Goal: Transaction & Acquisition: Purchase product/service

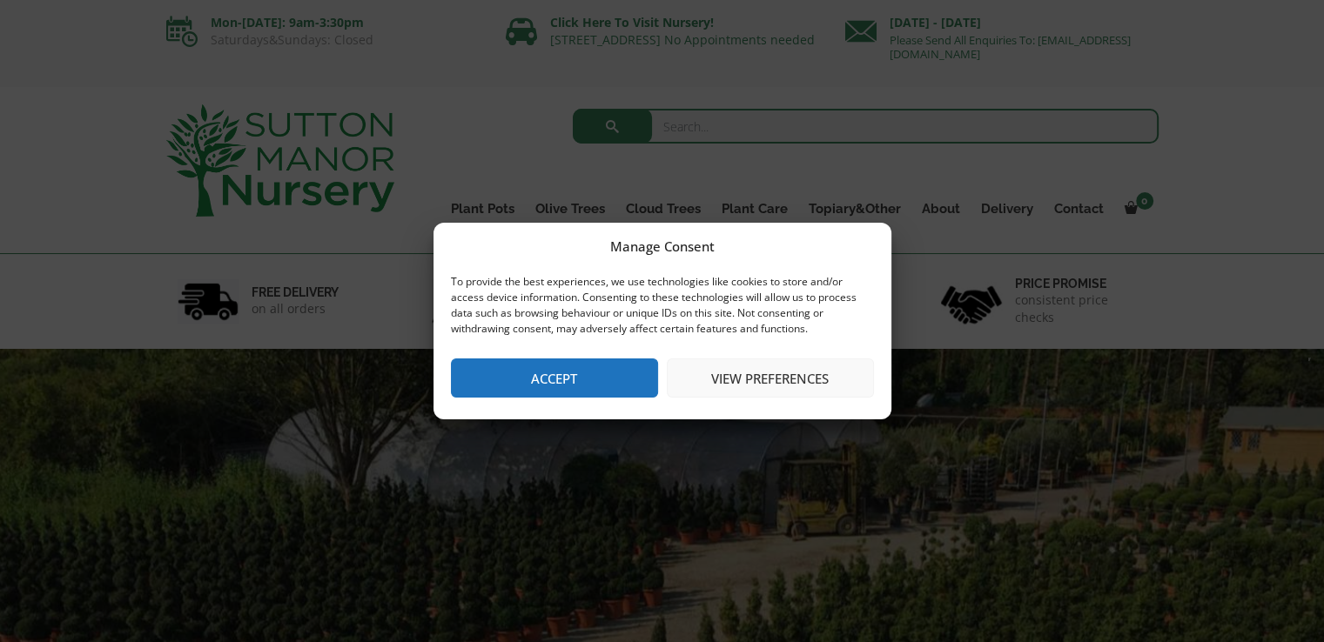
click at [542, 379] on button "Accept" at bounding box center [554, 378] width 207 height 39
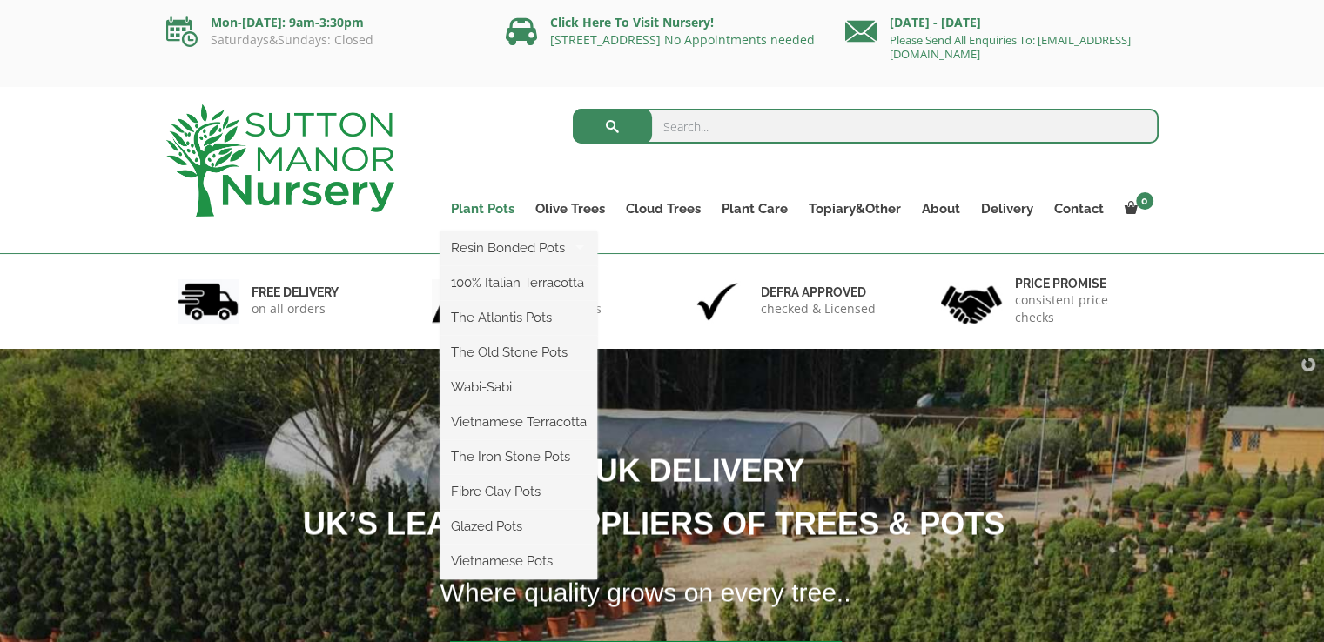
click at [485, 202] on link "Plant Pots" at bounding box center [482, 209] width 84 height 24
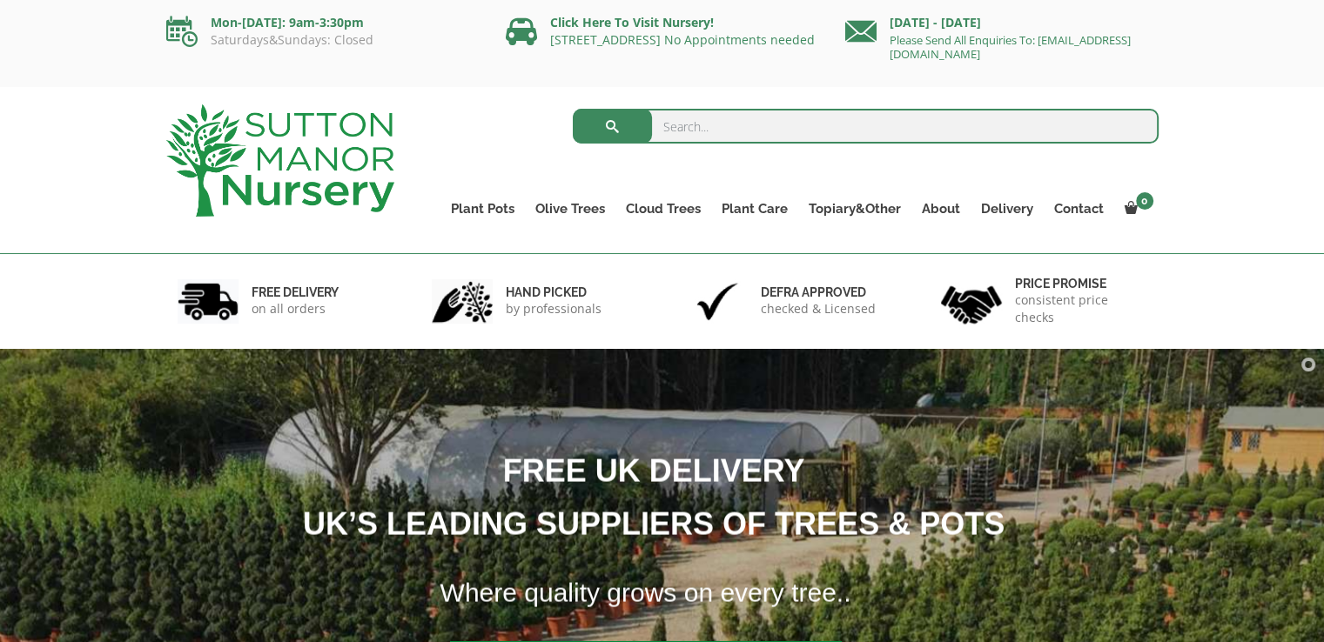
click at [698, 134] on input "search" at bounding box center [866, 126] width 586 height 35
type input "egg pot"
click at [573, 109] on button "submit" at bounding box center [612, 126] width 79 height 35
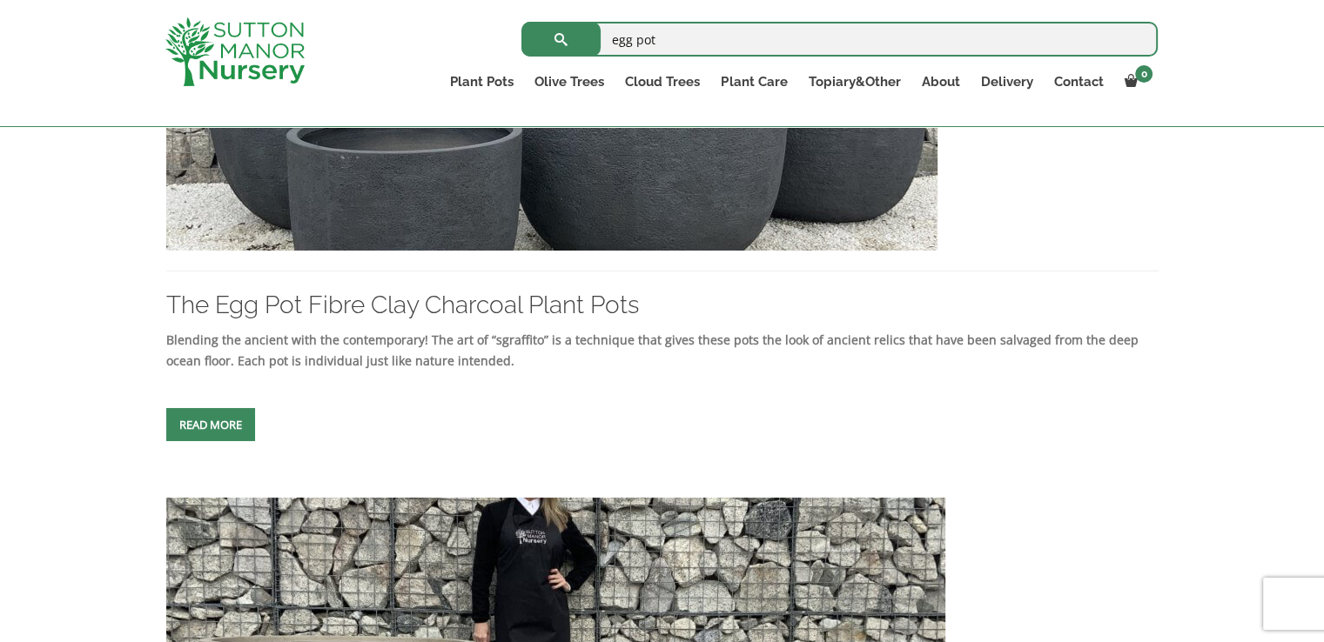
scroll to position [522, 0]
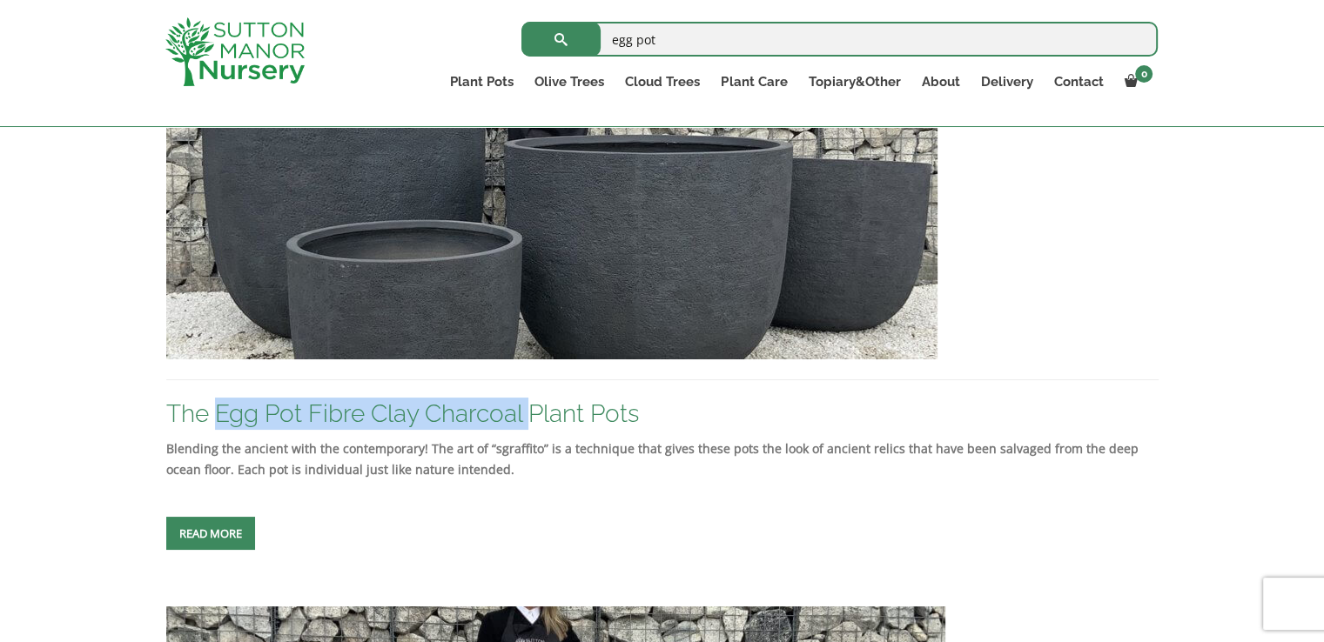
drag, startPoint x: 213, startPoint y: 395, endPoint x: 529, endPoint y: 399, distance: 315.9
click at [529, 399] on div "The Egg Pot Fibre Clay Charcoal Plant Pots" at bounding box center [662, 211] width 992 height 453
copy link "Egg Pot Fibre Clay Charcoal"
click at [320, 418] on link "The Egg Pot Fibre Clay Charcoal Plant Pots" at bounding box center [402, 413] width 473 height 29
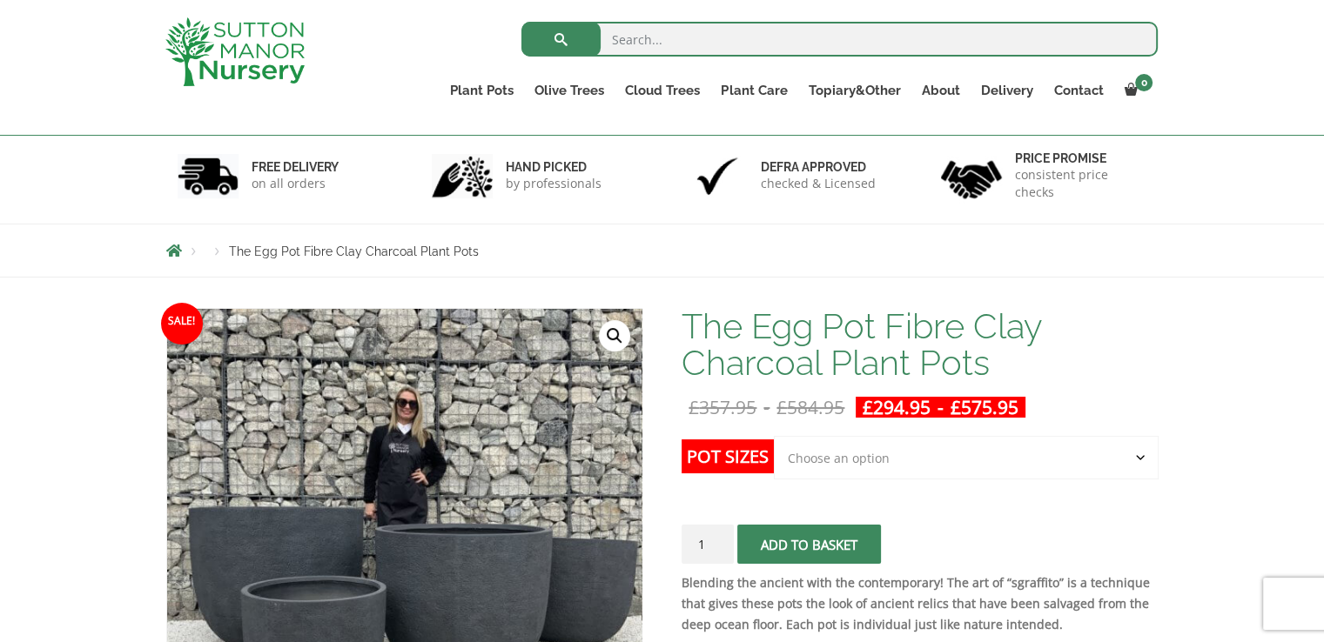
scroll to position [348, 0]
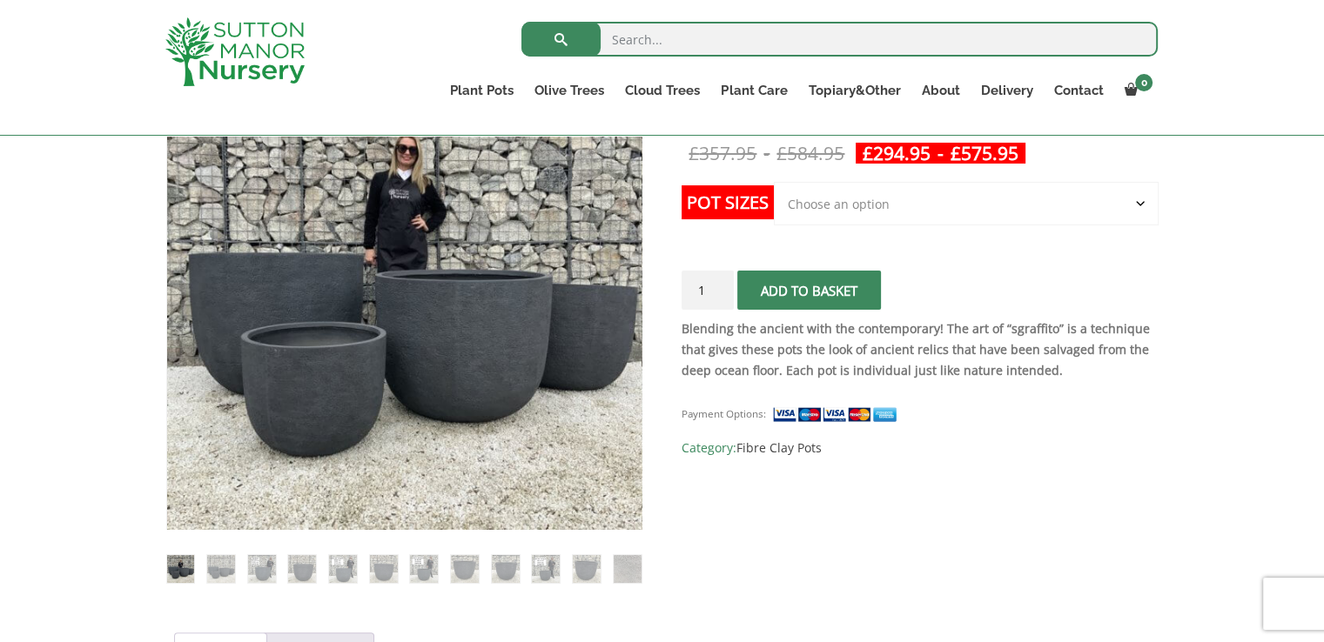
click at [902, 197] on select "Choose an option Click here to buy the 5th To Largest Pot In The Picture Click …" at bounding box center [966, 204] width 384 height 44
click at [905, 211] on select "Choose an option Click here to buy the 5th To Largest Pot In The Picture Click …" at bounding box center [966, 204] width 384 height 44
click at [774, 182] on select "Choose an option Click here to buy the 5th To Largest Pot In The Picture Click …" at bounding box center [966, 204] width 384 height 44
select select "Click here to buy the 2nd To Largest Pot In The Picture"
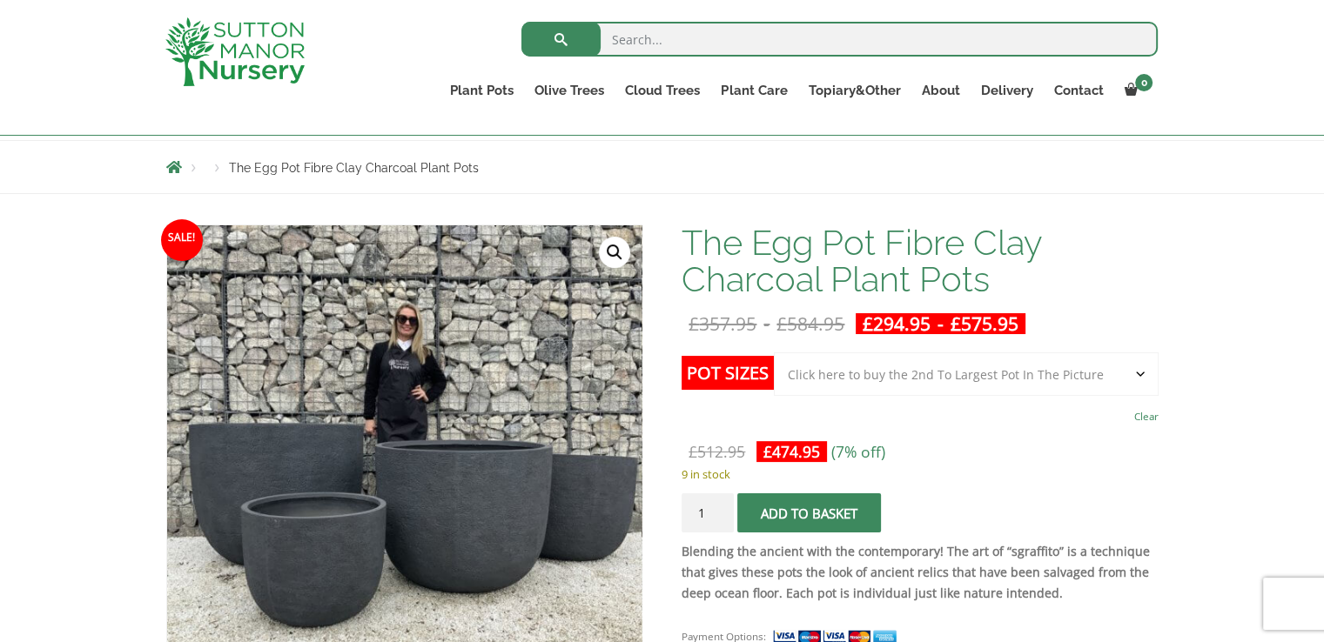
scroll to position [174, 0]
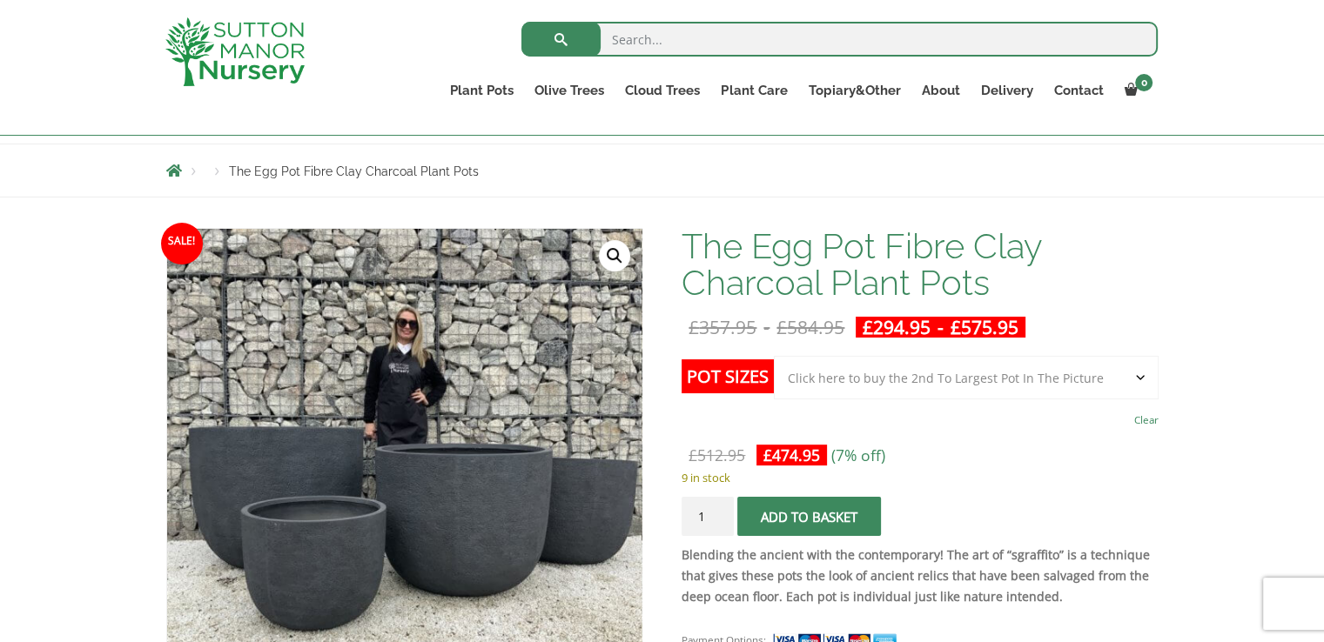
click at [809, 517] on span "submit" at bounding box center [809, 517] width 0 height 0
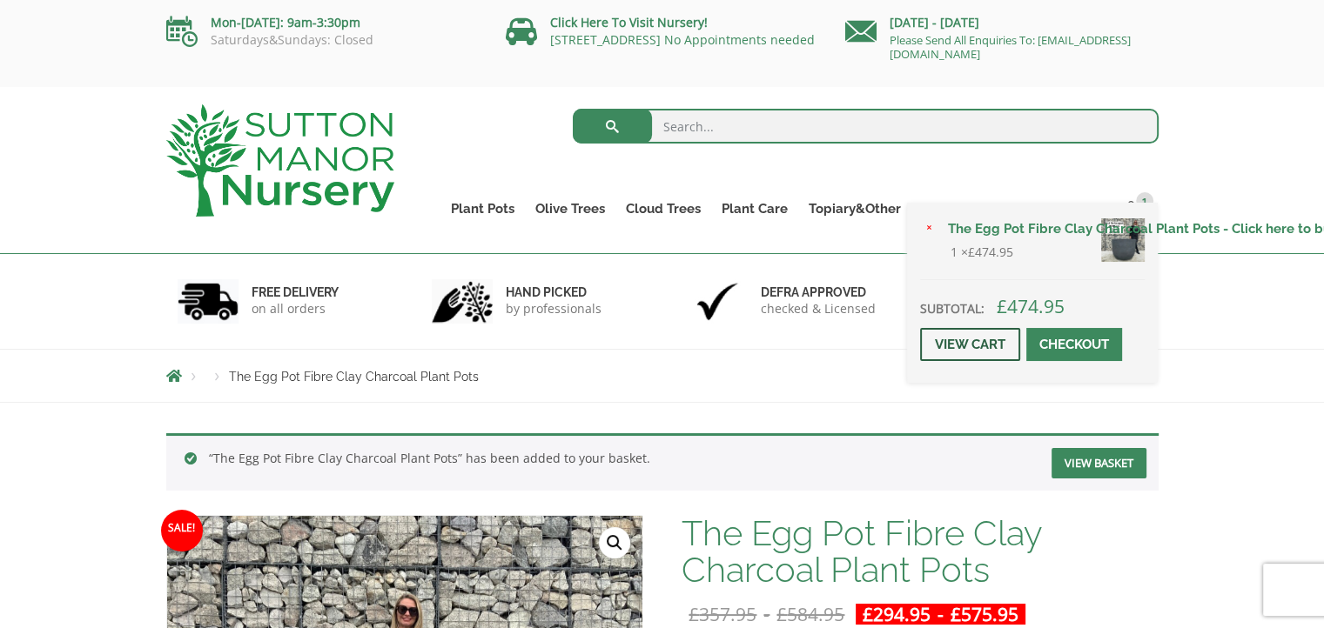
click at [964, 339] on link "View cart" at bounding box center [970, 344] width 100 height 33
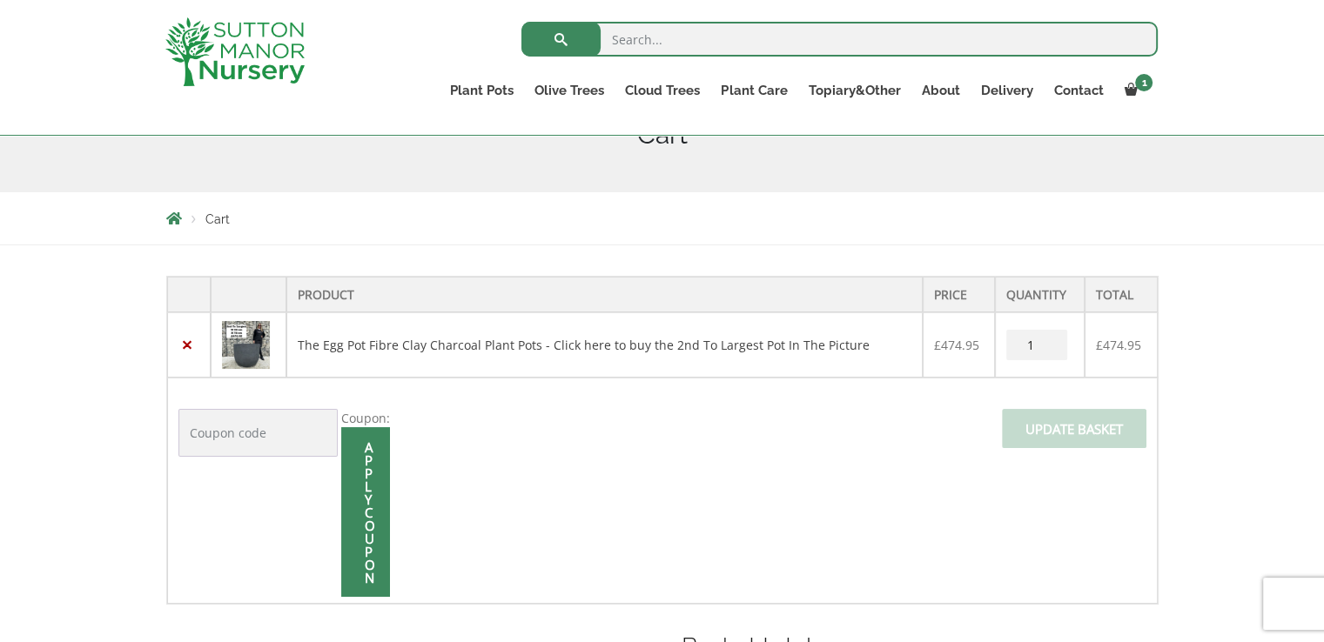
scroll to position [261, 0]
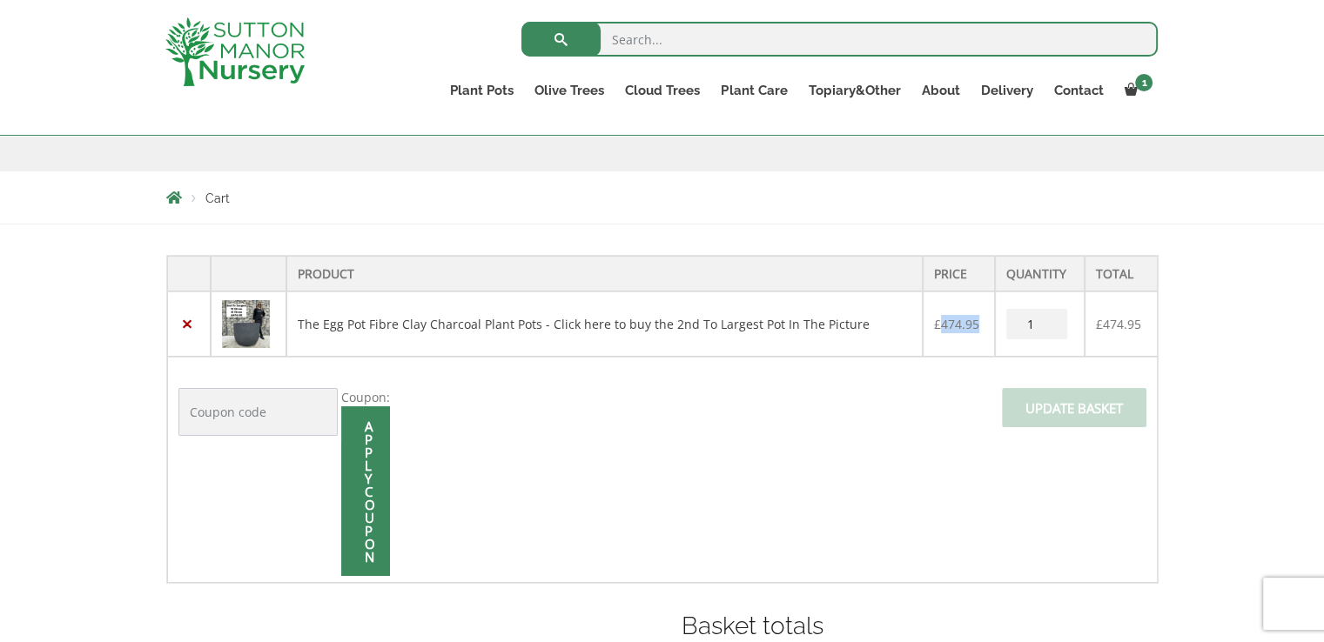
drag, startPoint x: 975, startPoint y: 325, endPoint x: 936, endPoint y: 331, distance: 39.5
click at [936, 331] on bdi "£ 474.95" at bounding box center [956, 324] width 45 height 17
copy bdi "474.95"
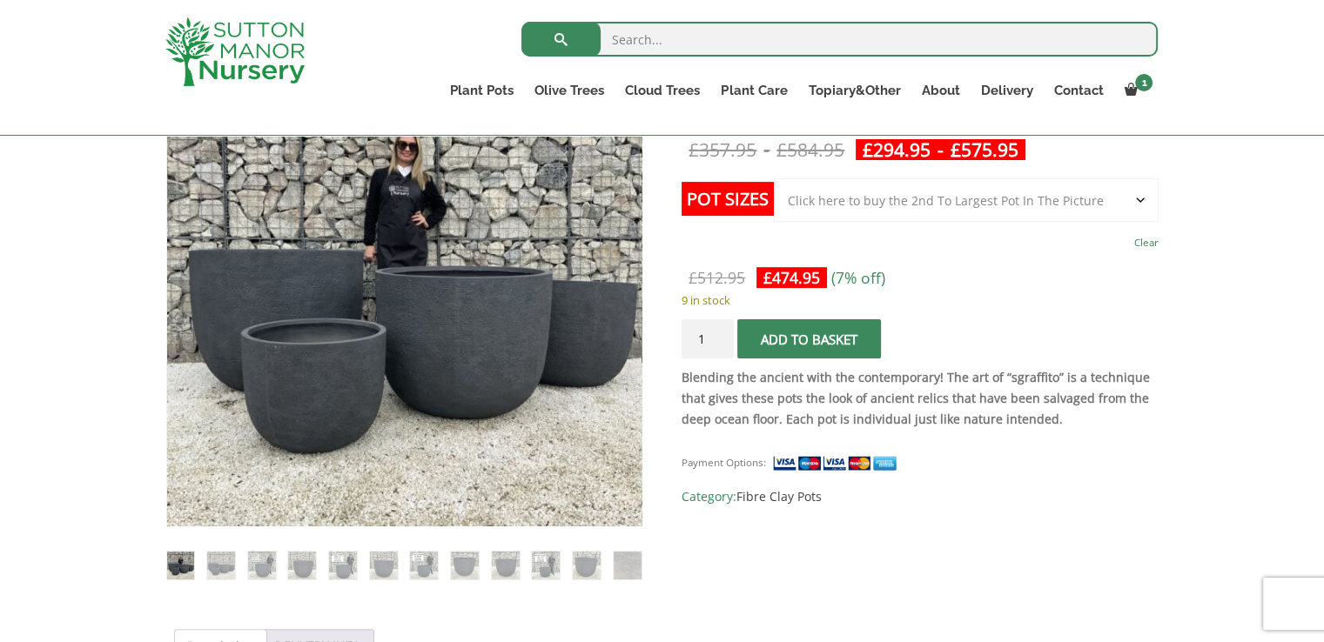
scroll to position [348, 0]
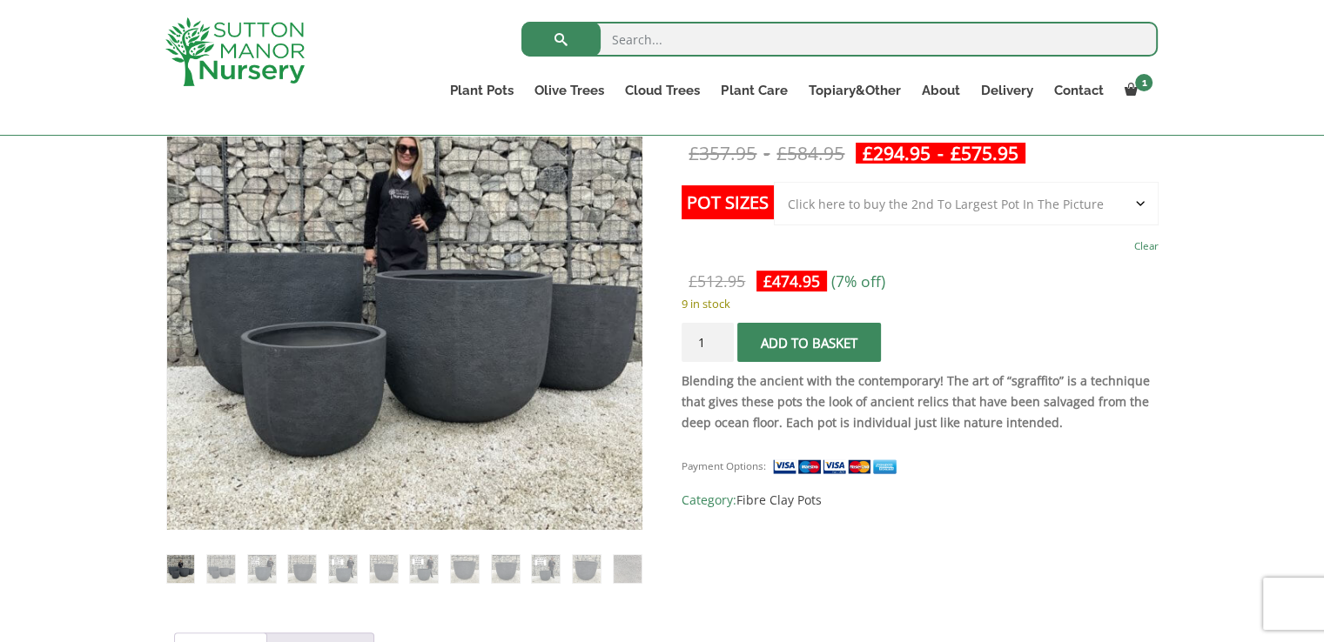
click at [996, 198] on select "Choose an option Click here to buy the 5th To Largest Pot In The Picture Click …" at bounding box center [966, 204] width 384 height 44
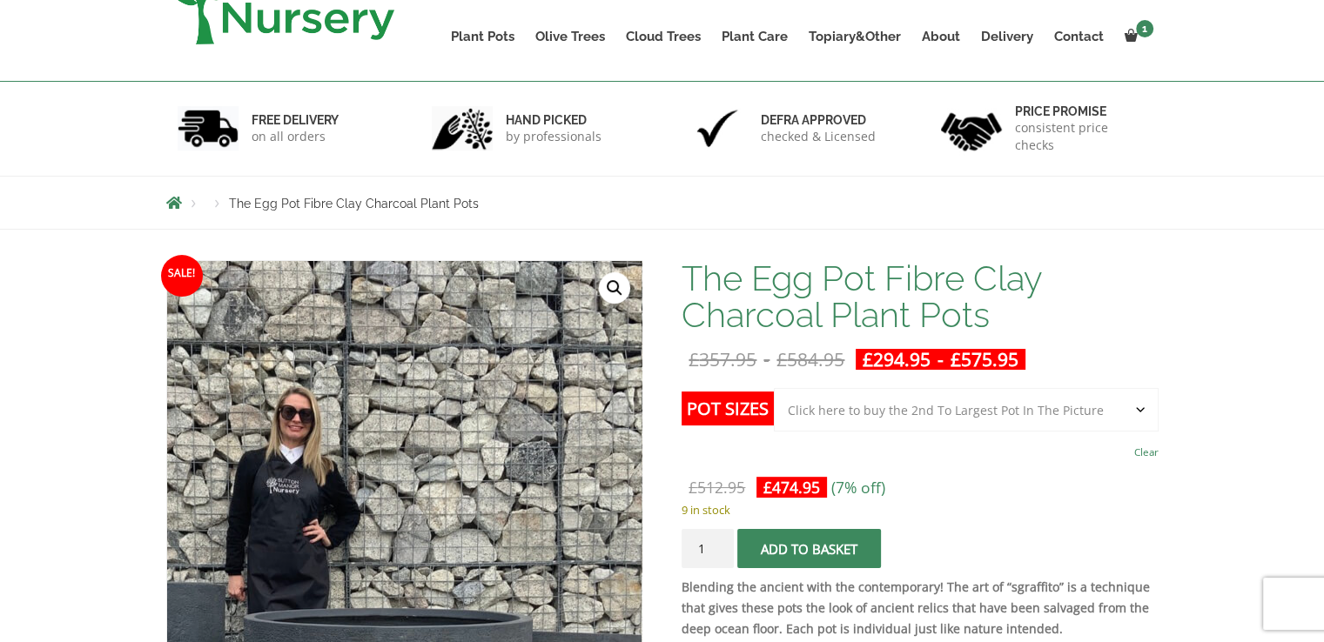
scroll to position [0, 0]
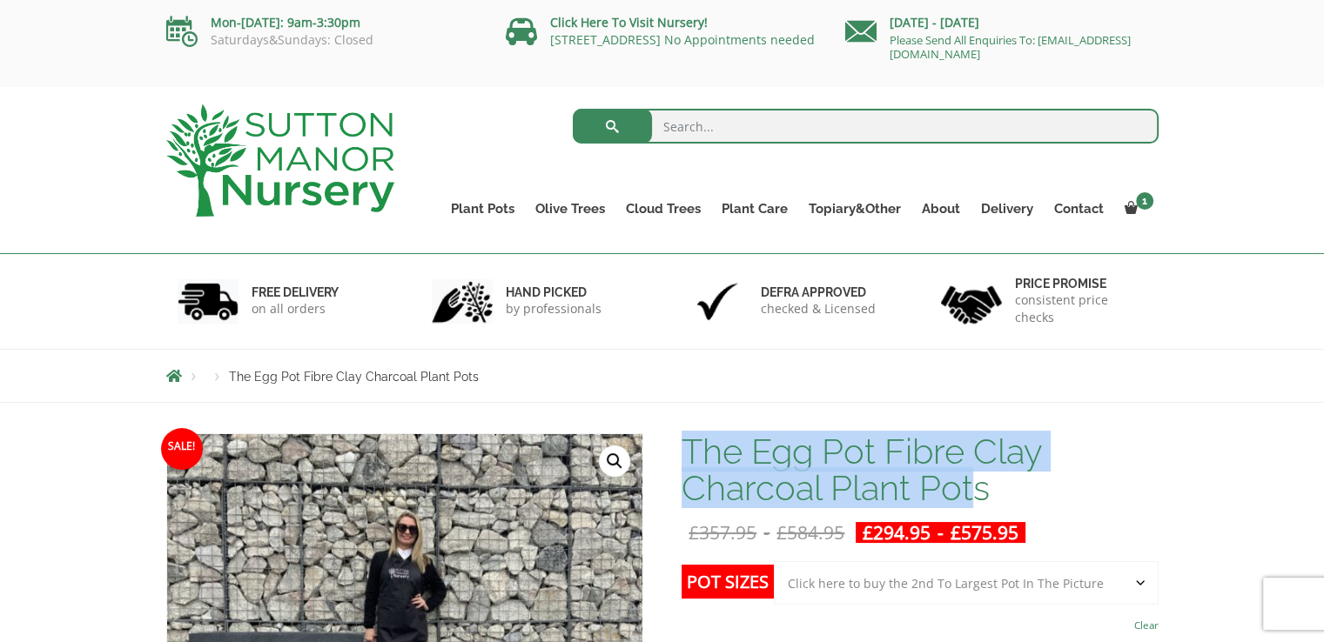
drag, startPoint x: 970, startPoint y: 478, endPoint x: 689, endPoint y: 443, distance: 283.2
click at [689, 443] on h1 "The Egg Pot Fibre Clay Charcoal Plant Pots" at bounding box center [919, 469] width 476 height 73
copy h1 "The Egg Pot Fibre Clay Charcoal Plant Pot"
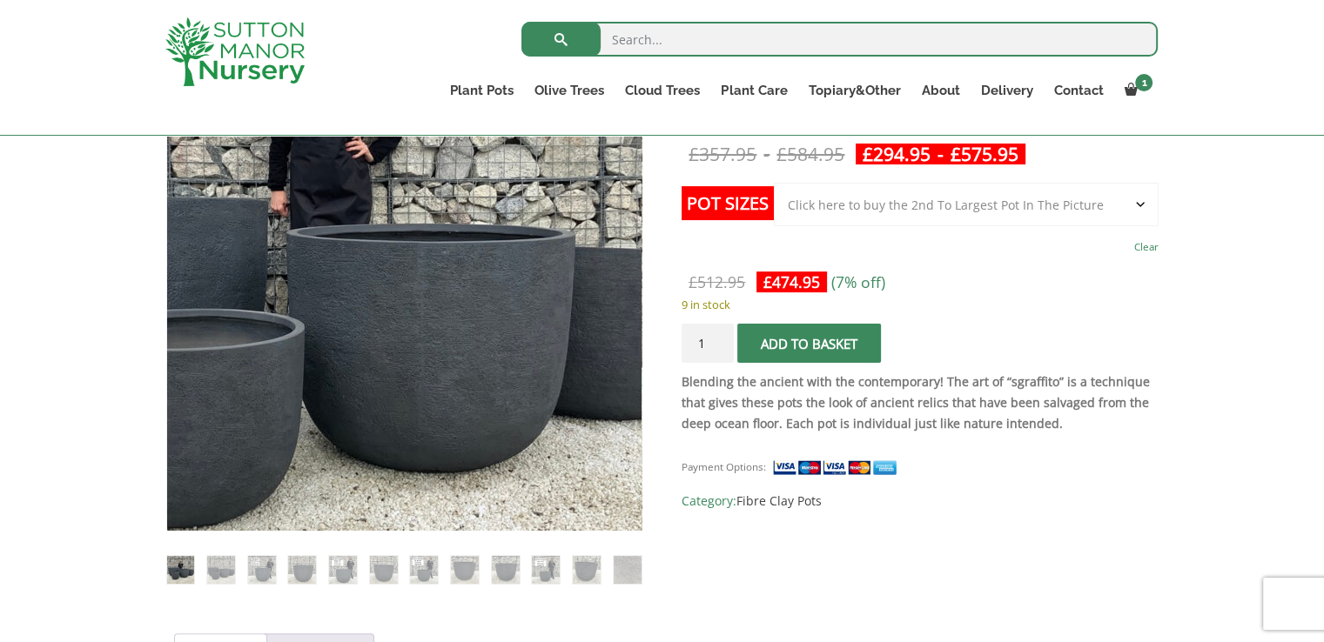
scroll to position [348, 0]
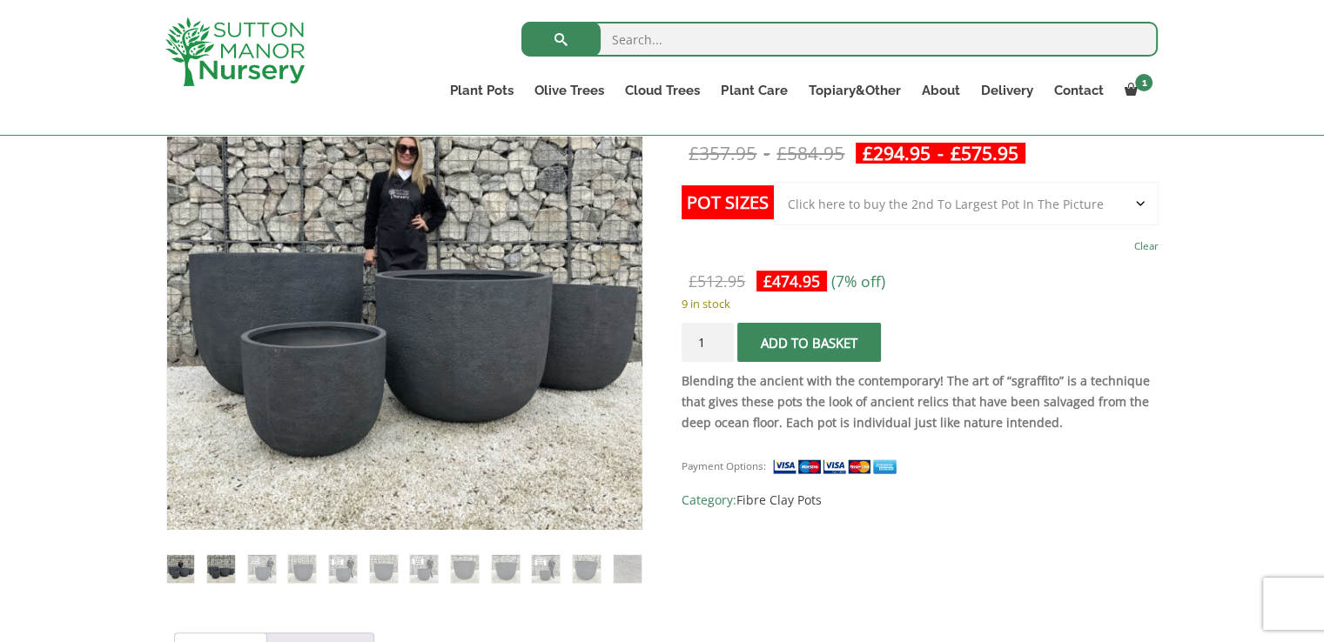
click at [218, 567] on img at bounding box center [221, 569] width 28 height 28
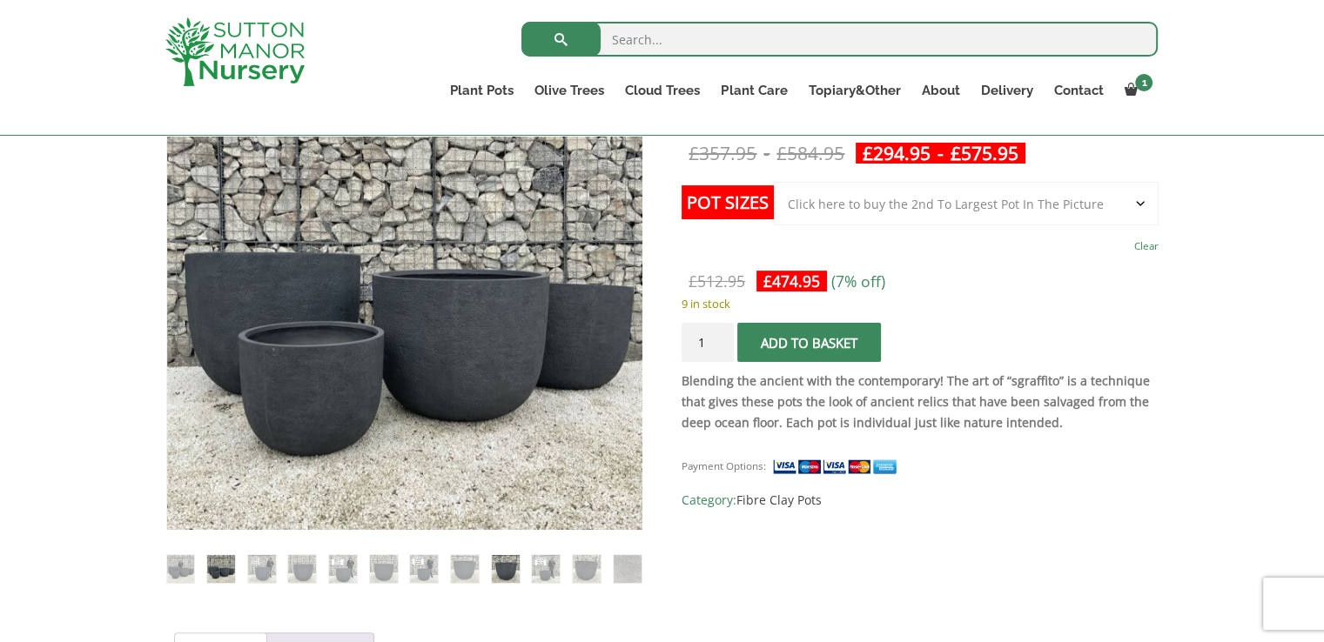
click at [509, 578] on img at bounding box center [506, 569] width 28 height 28
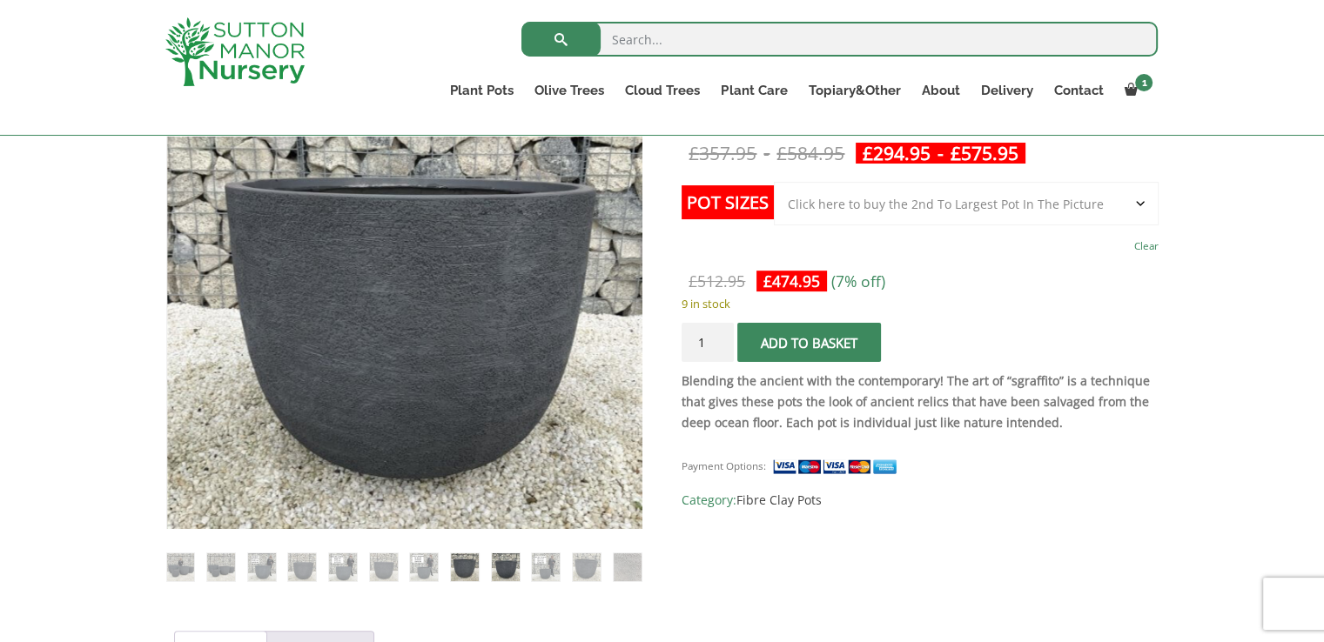
click at [467, 573] on img at bounding box center [465, 567] width 28 height 28
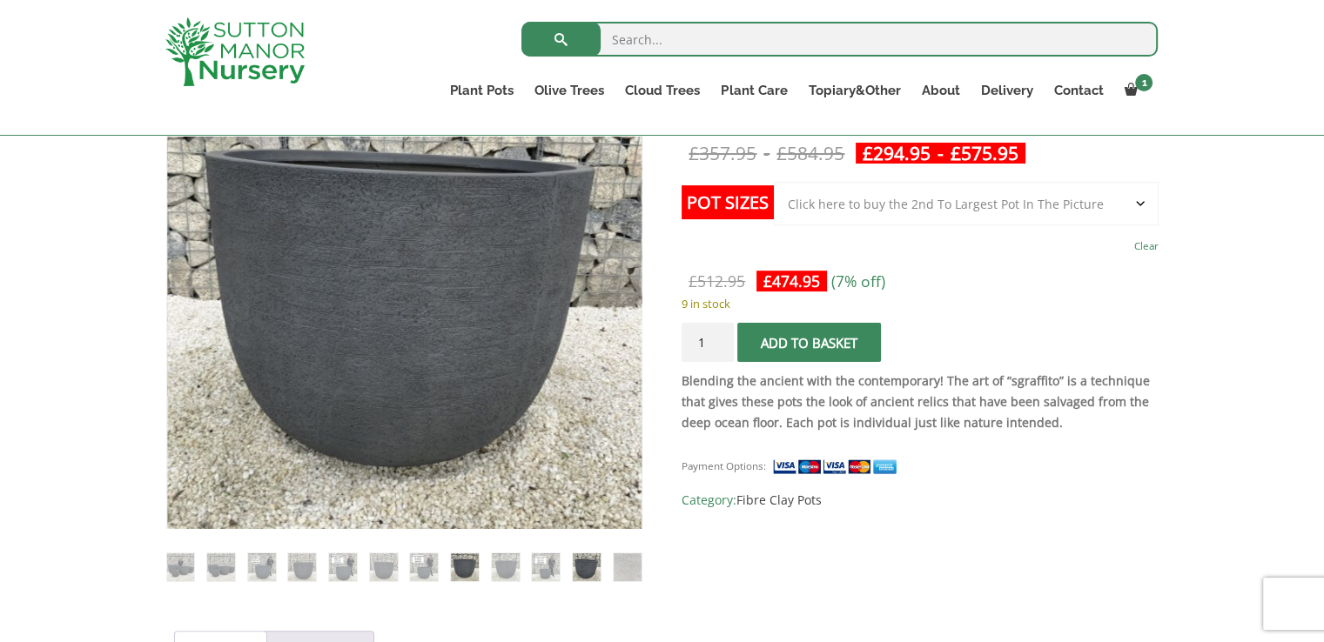
click at [599, 572] on img at bounding box center [587, 567] width 28 height 28
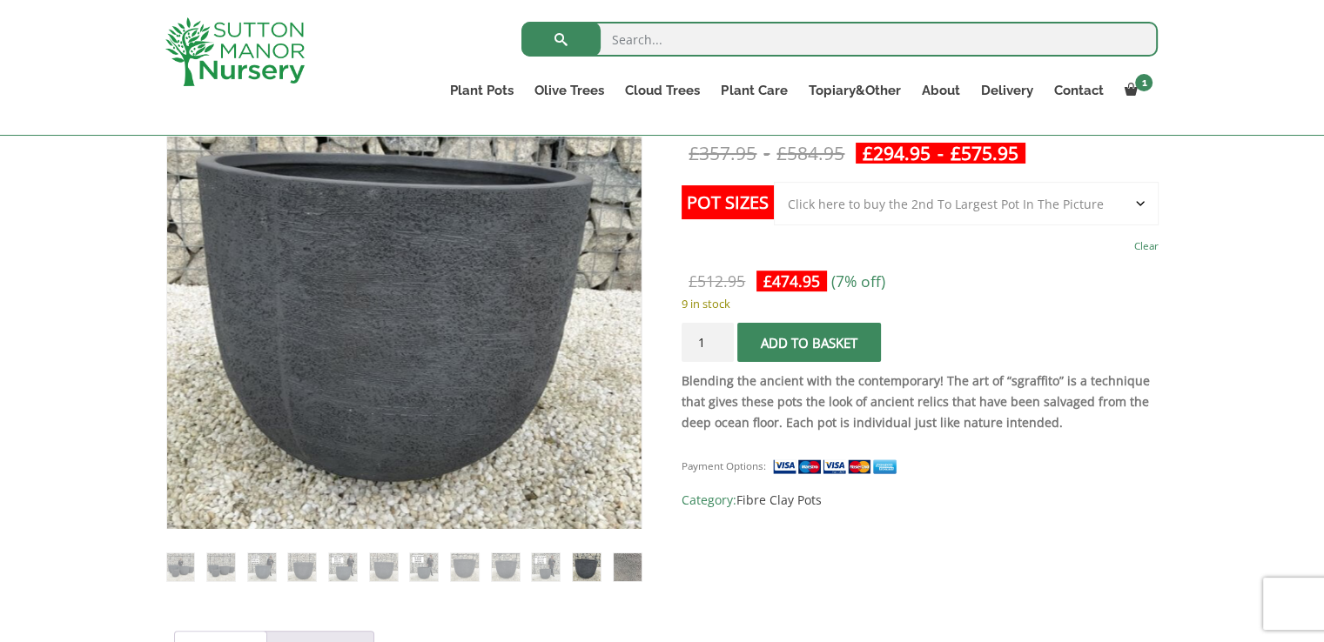
click at [628, 572] on img at bounding box center [628, 567] width 28 height 28
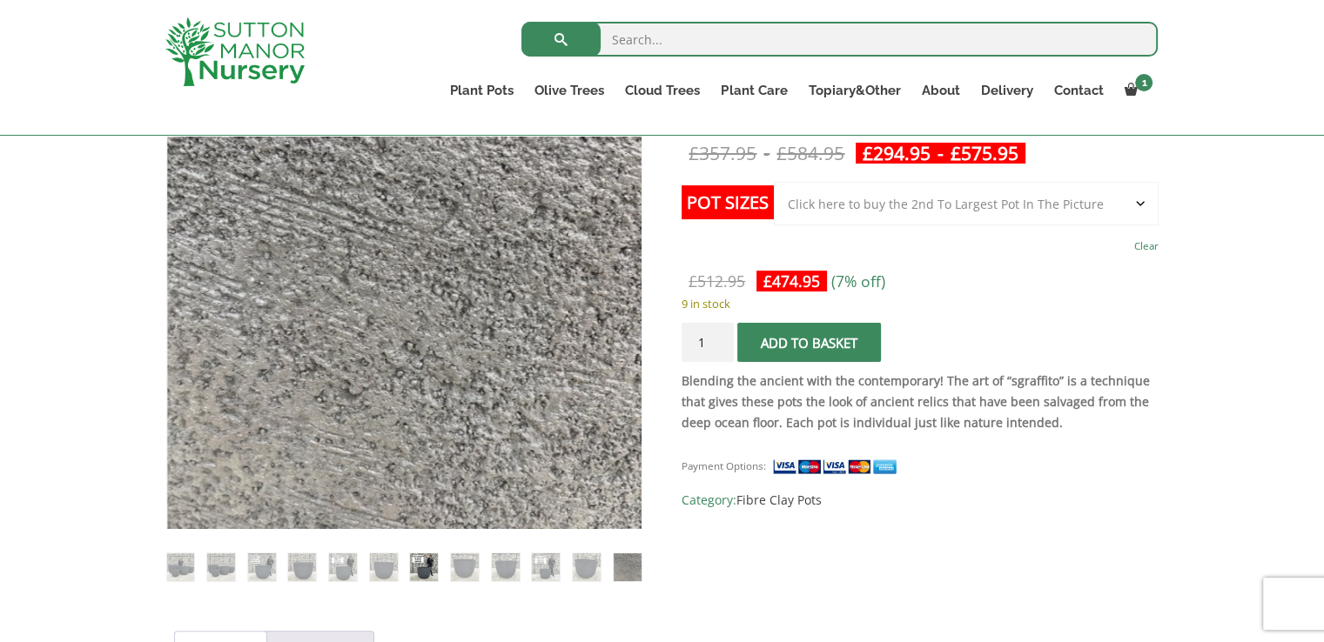
click at [419, 565] on img at bounding box center [424, 567] width 28 height 28
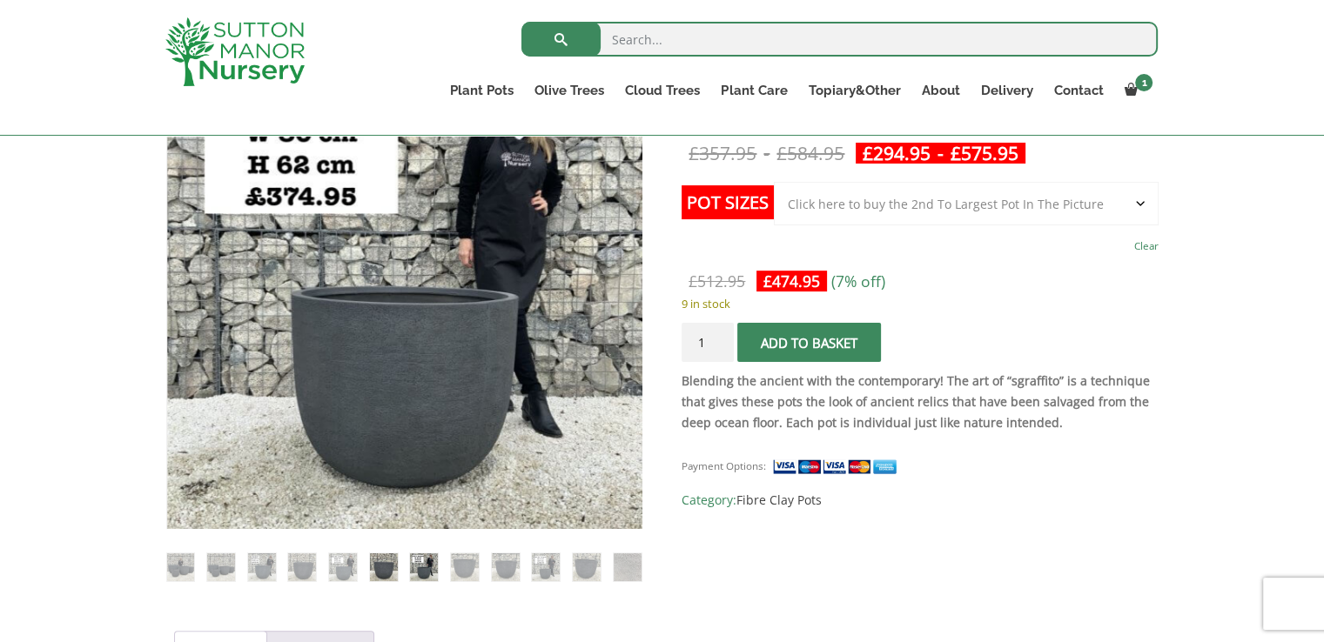
click at [387, 567] on img at bounding box center [384, 567] width 28 height 28
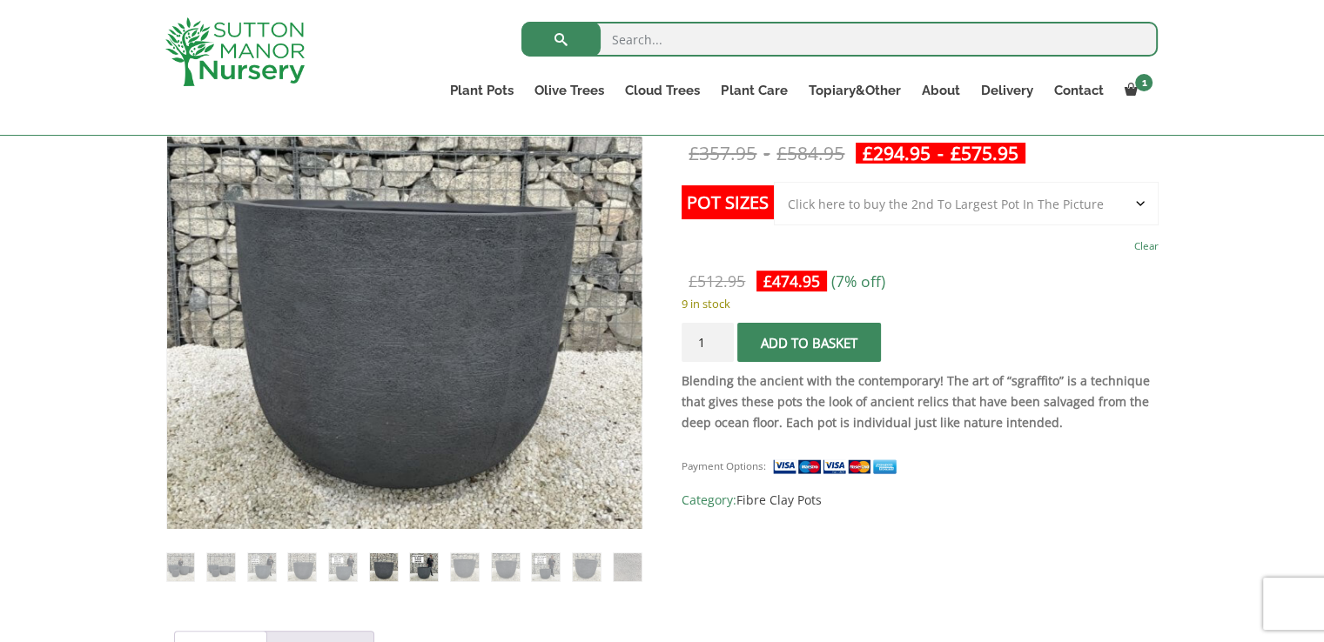
click at [412, 568] on img at bounding box center [424, 567] width 28 height 28
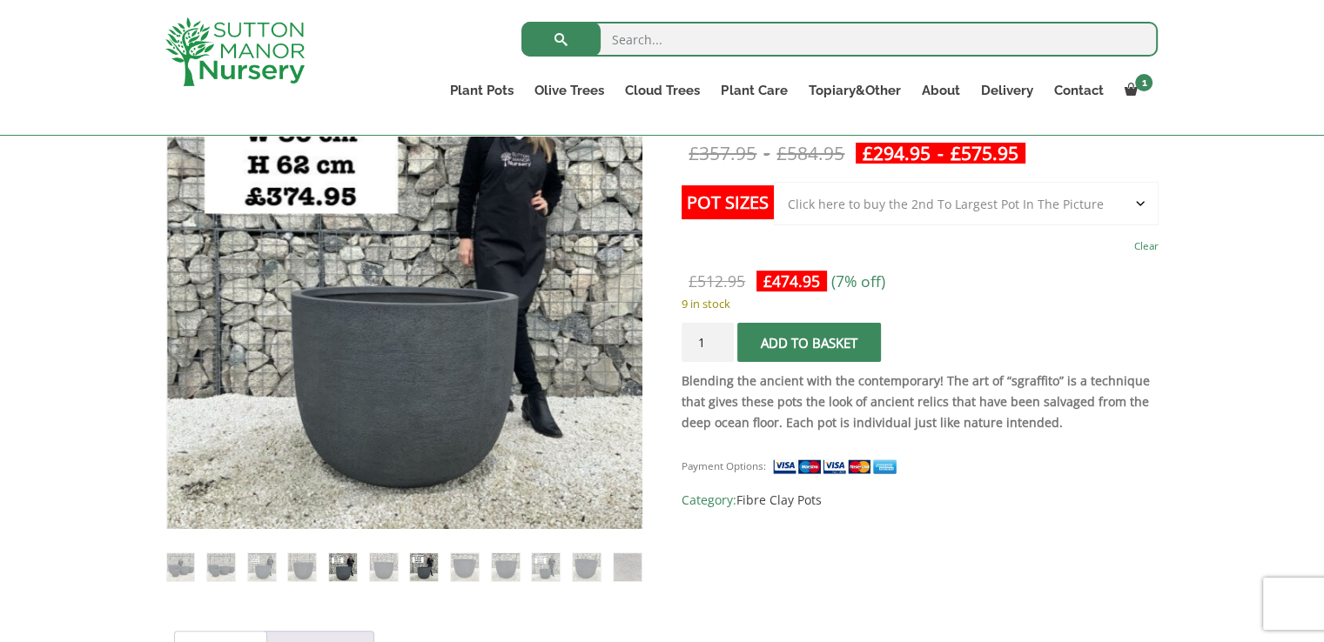
click at [345, 568] on img at bounding box center [343, 567] width 28 height 28
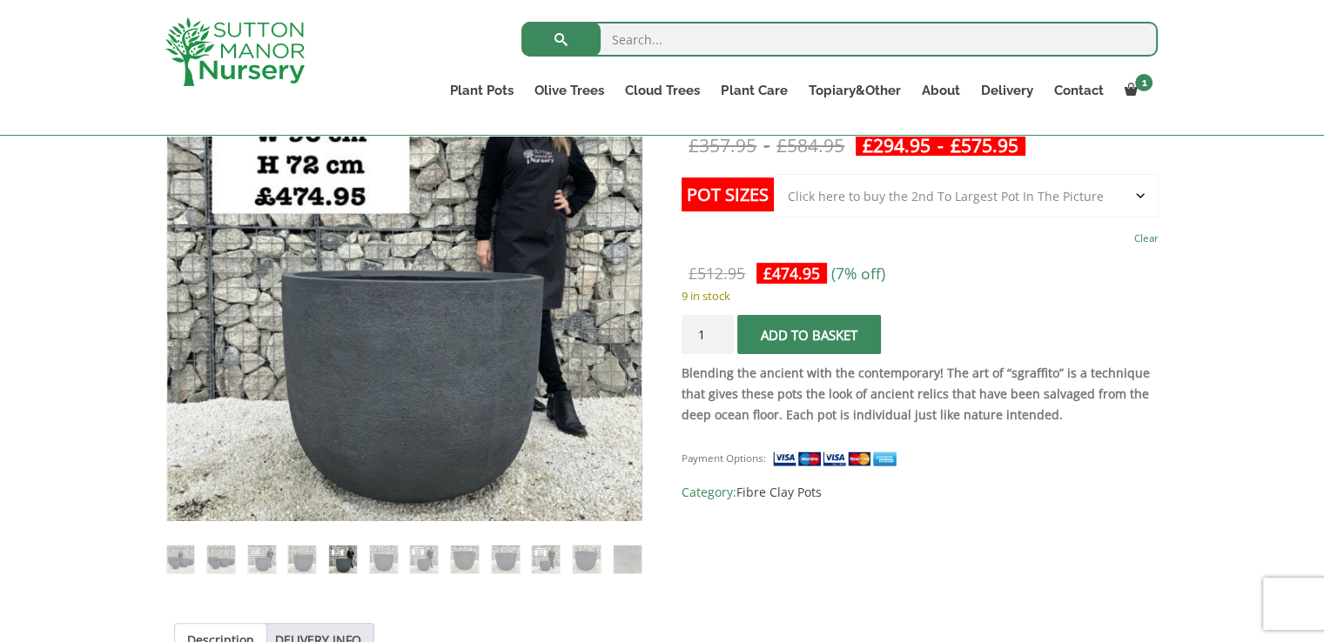
scroll to position [522, 0]
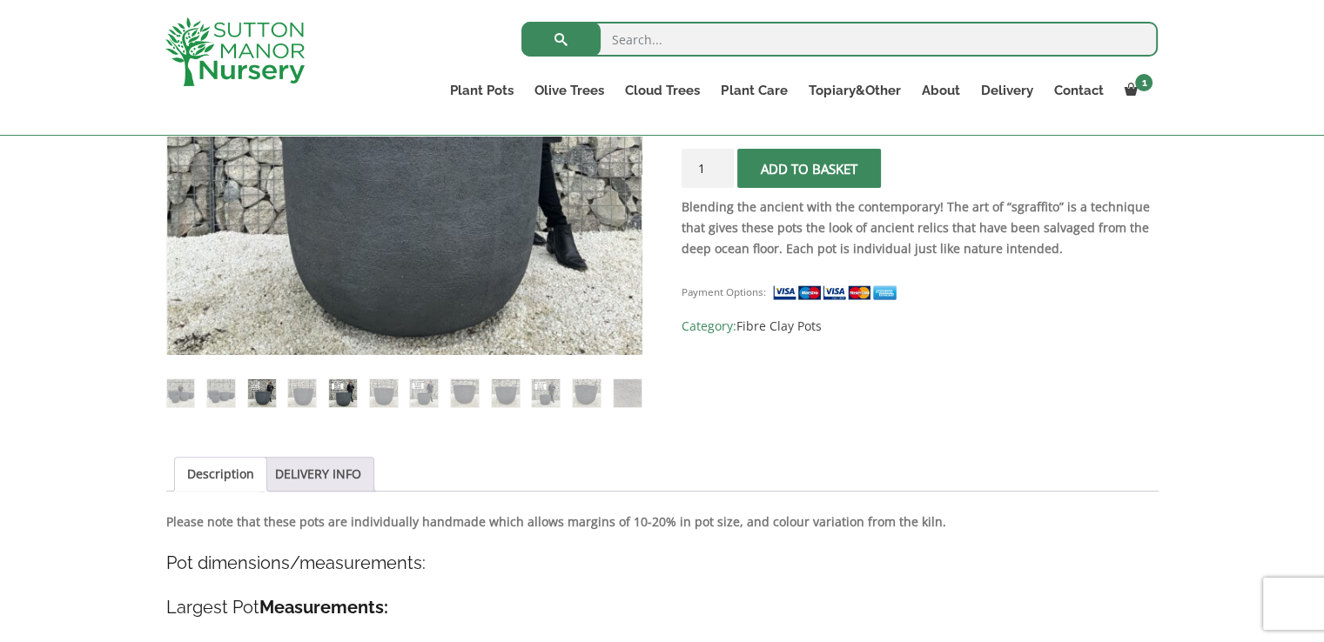
click at [258, 397] on img at bounding box center [262, 393] width 28 height 28
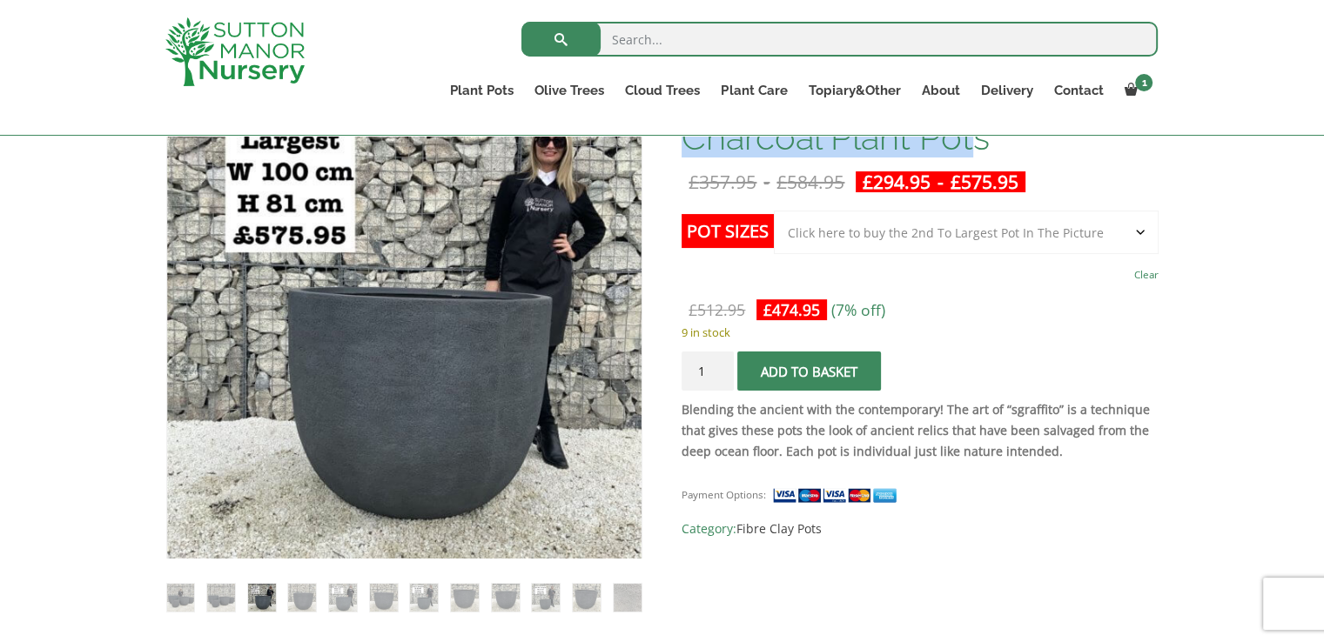
scroll to position [349, 0]
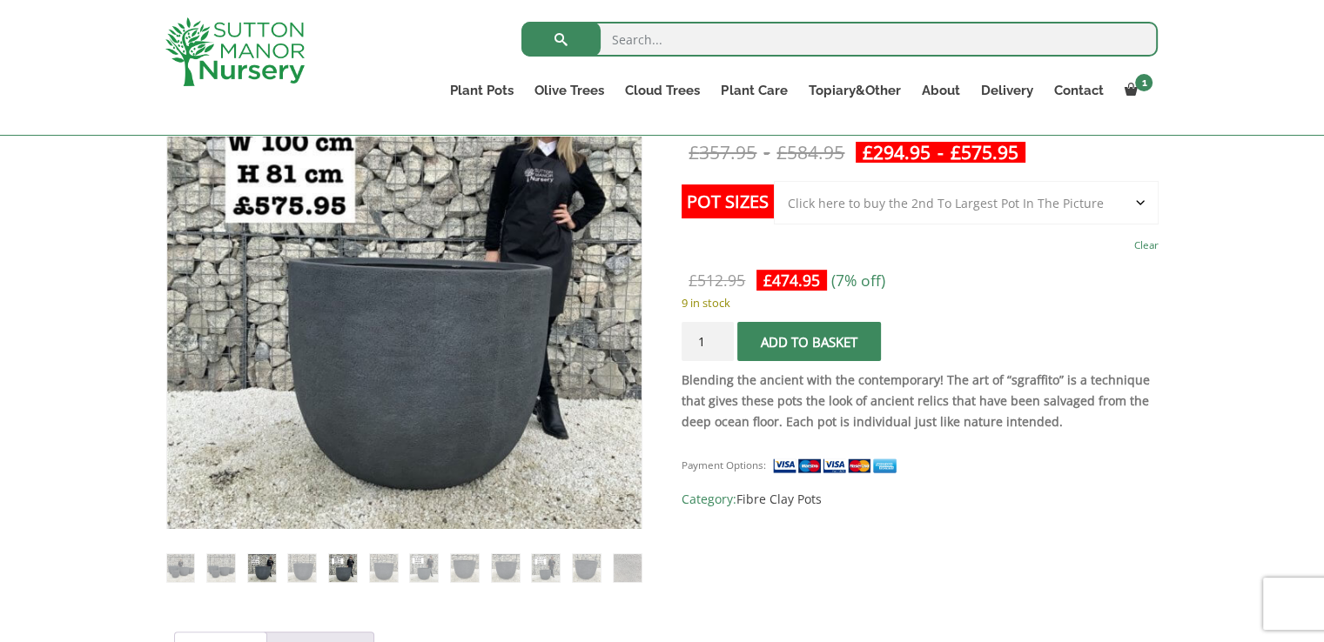
click at [341, 566] on img at bounding box center [343, 568] width 28 height 28
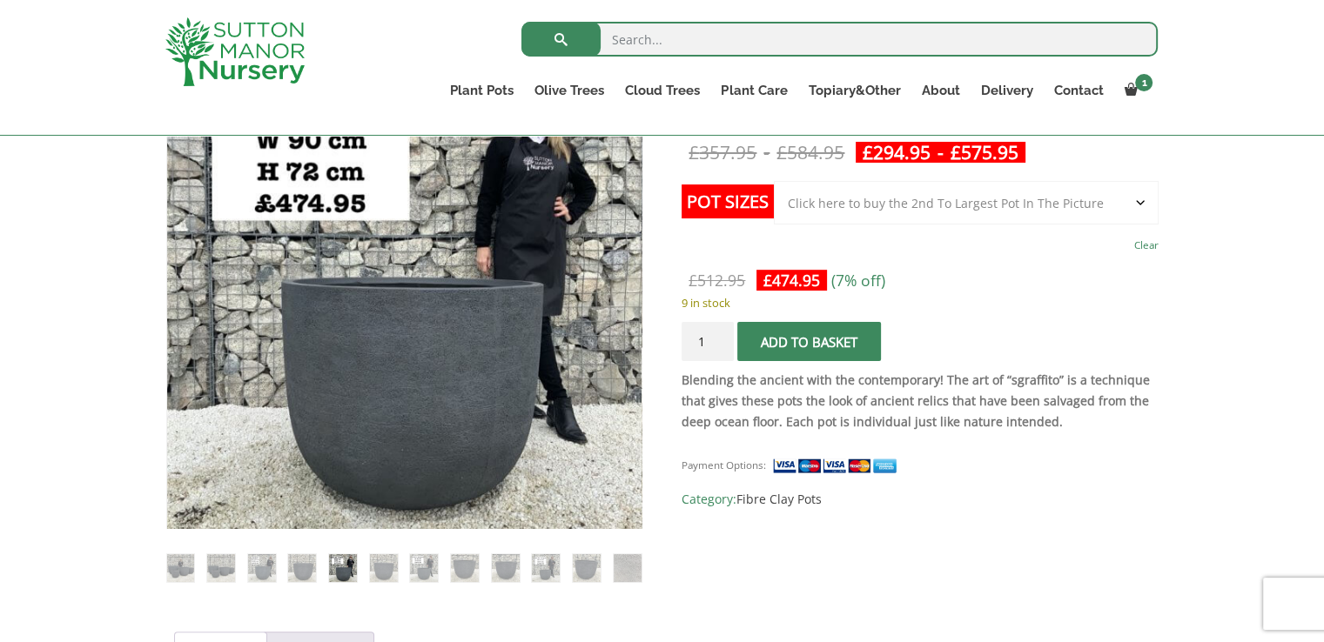
click at [985, 196] on select "Choose an option Click here to buy the 5th To Largest Pot In The Picture Click …" at bounding box center [966, 203] width 384 height 44
click at [774, 181] on select "Choose an option Click here to buy the 5th To Largest Pot In The Picture Click …" at bounding box center [966, 203] width 384 height 44
select select "Click here to buy the 3rd To Largest Pot In The Picture"
click at [424, 567] on img at bounding box center [424, 568] width 28 height 28
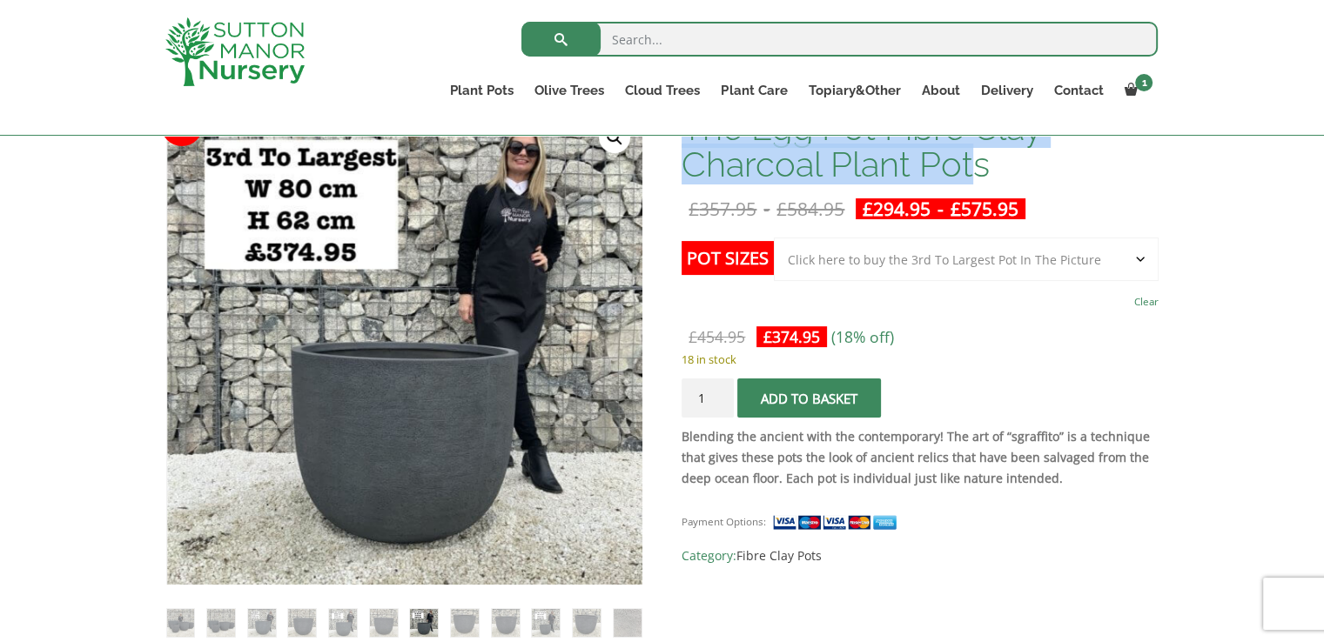
scroll to position [262, 0]
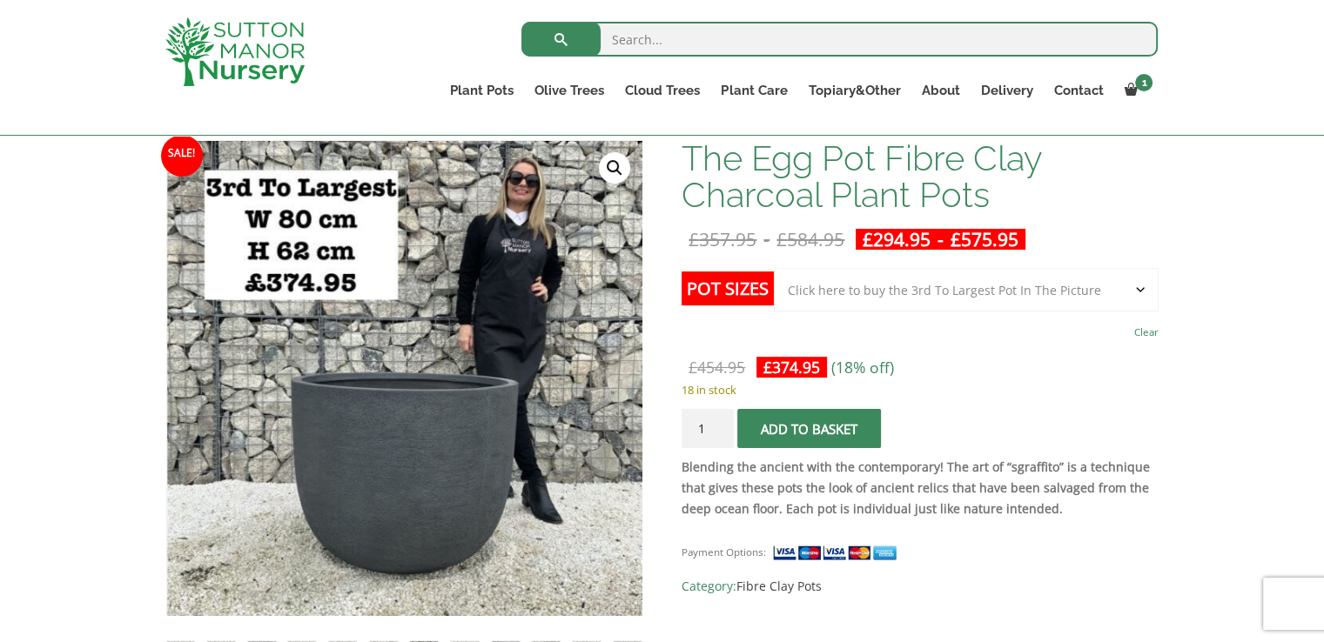
click at [735, 48] on input "search" at bounding box center [839, 39] width 636 height 35
type input "barolo"
click at [521, 22] on button "submit" at bounding box center [560, 39] width 79 height 35
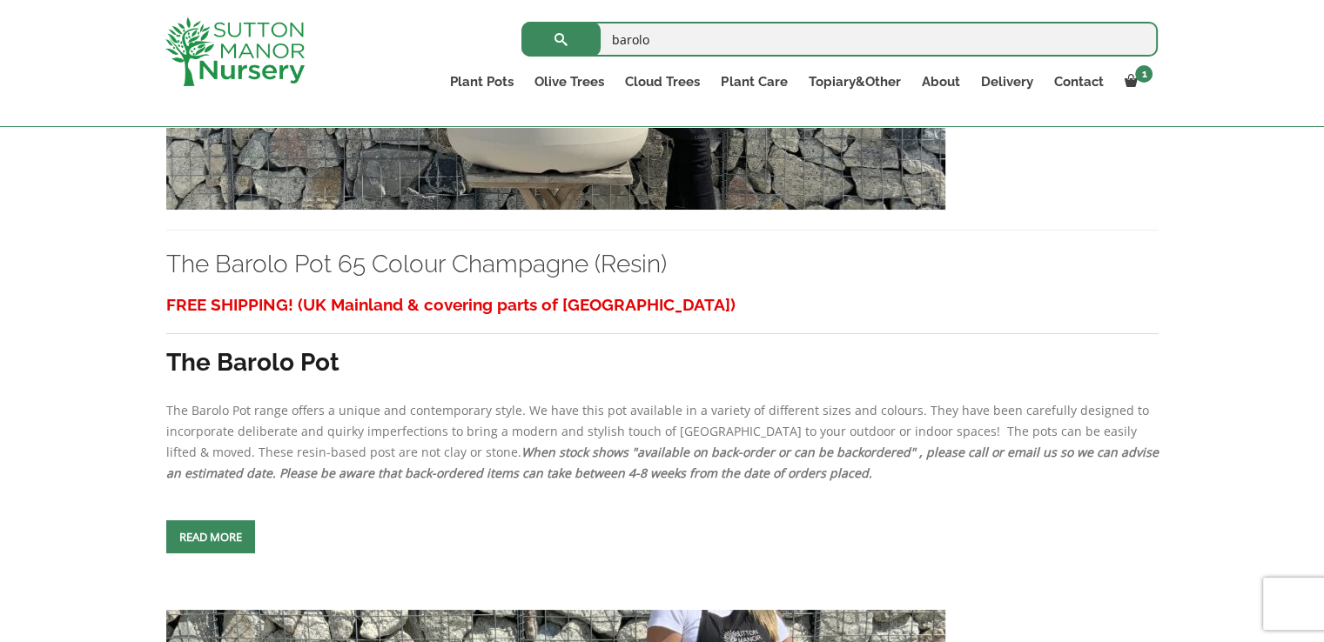
scroll to position [696, 0]
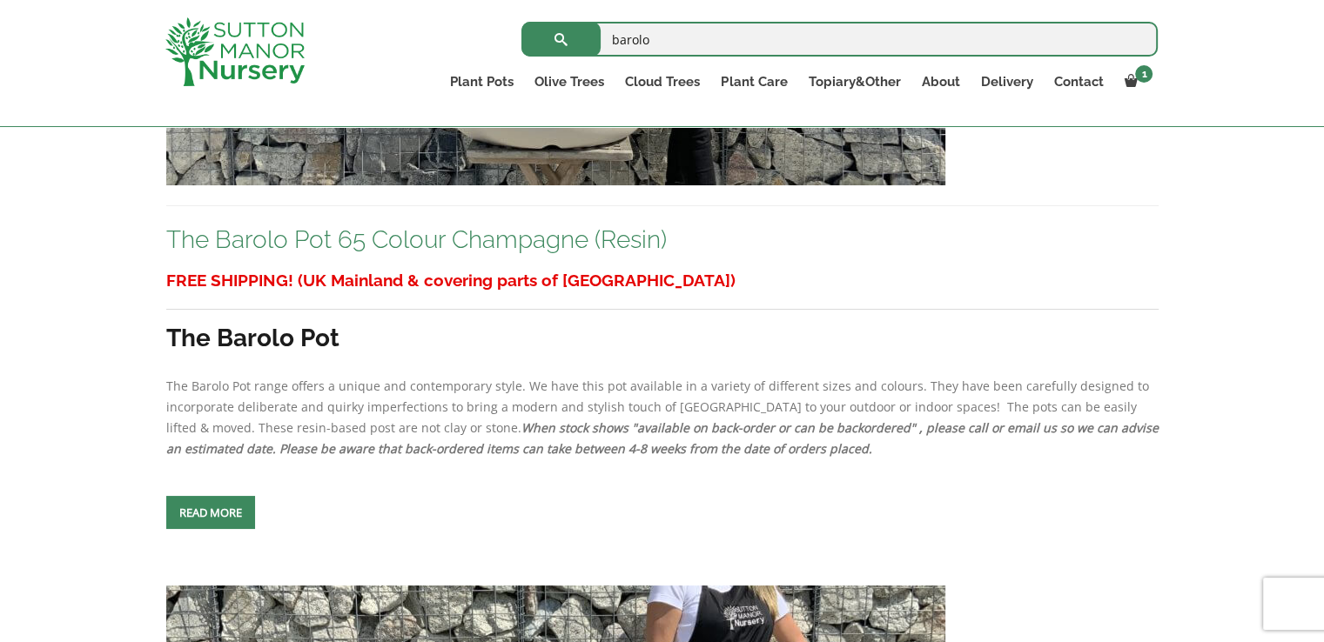
click at [446, 238] on link "The Barolo Pot 65 Colour Champagne (Resin)" at bounding box center [416, 239] width 500 height 29
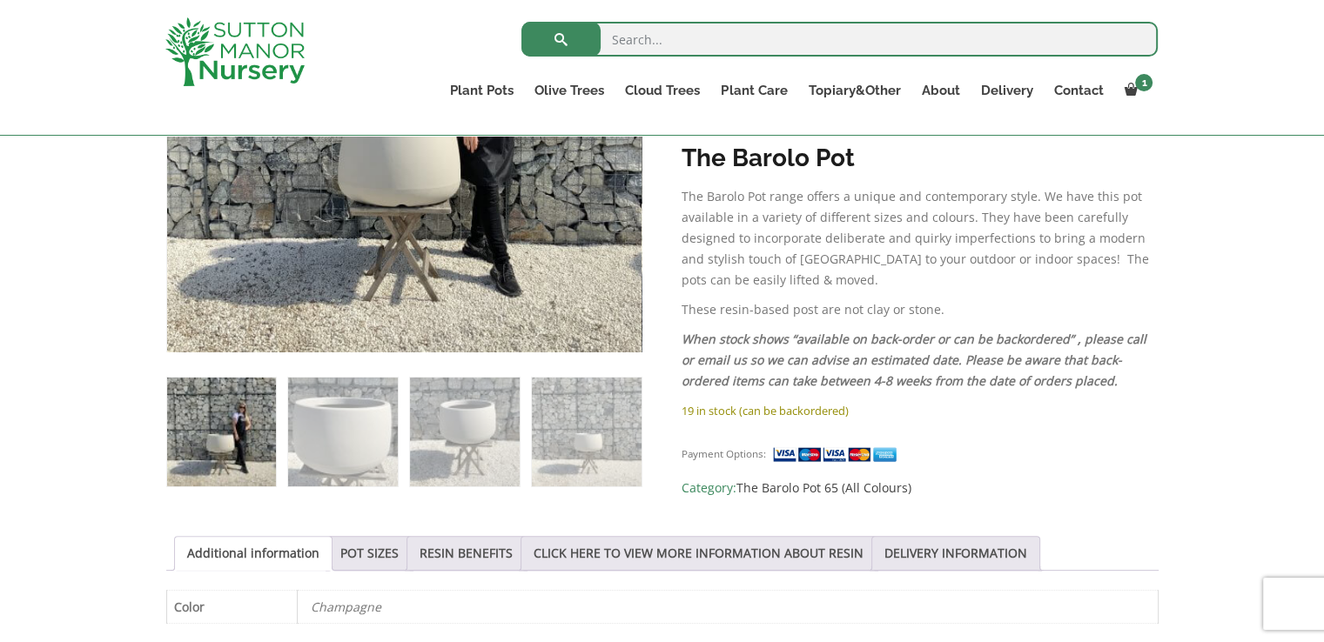
scroll to position [522, 0]
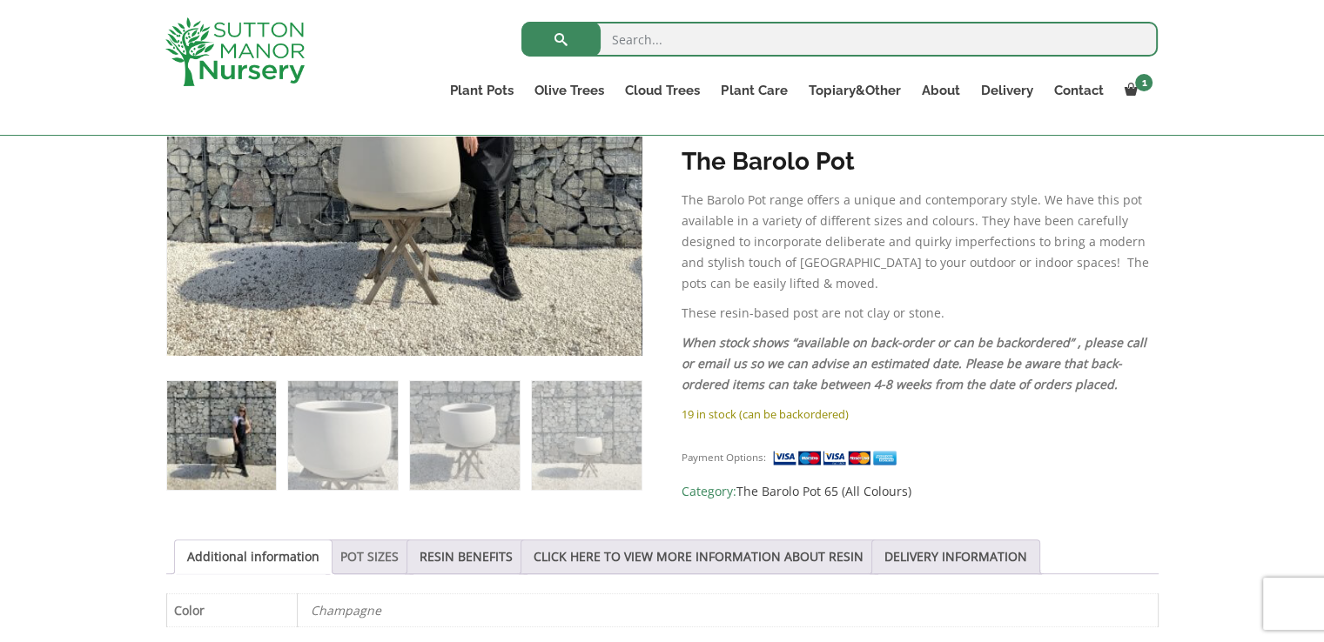
click at [381, 557] on link "POT SIZES" at bounding box center [369, 556] width 58 height 33
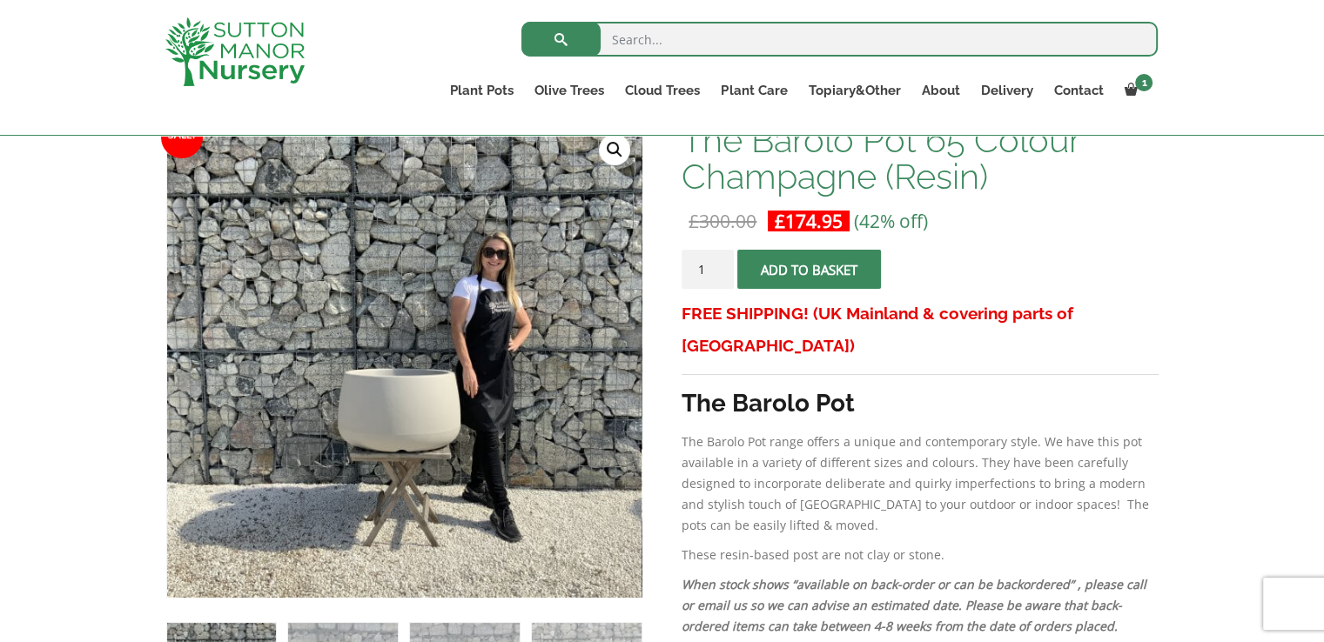
scroll to position [261, 0]
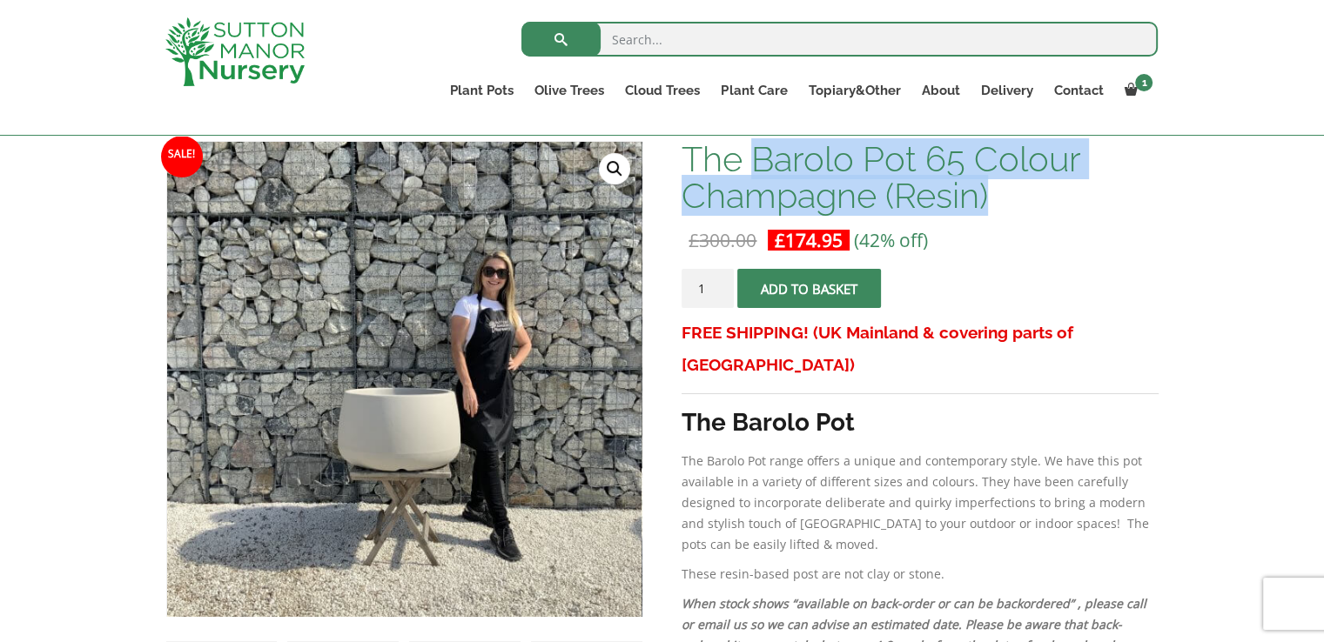
drag, startPoint x: 988, startPoint y: 186, endPoint x: 755, endPoint y: 144, distance: 236.2
click at [755, 144] on h1 "The Barolo Pot 65 Colour Champagne (Resin)" at bounding box center [919, 177] width 476 height 73
copy h1 "Barolo Pot 65 Colour Champagne (Resin)"
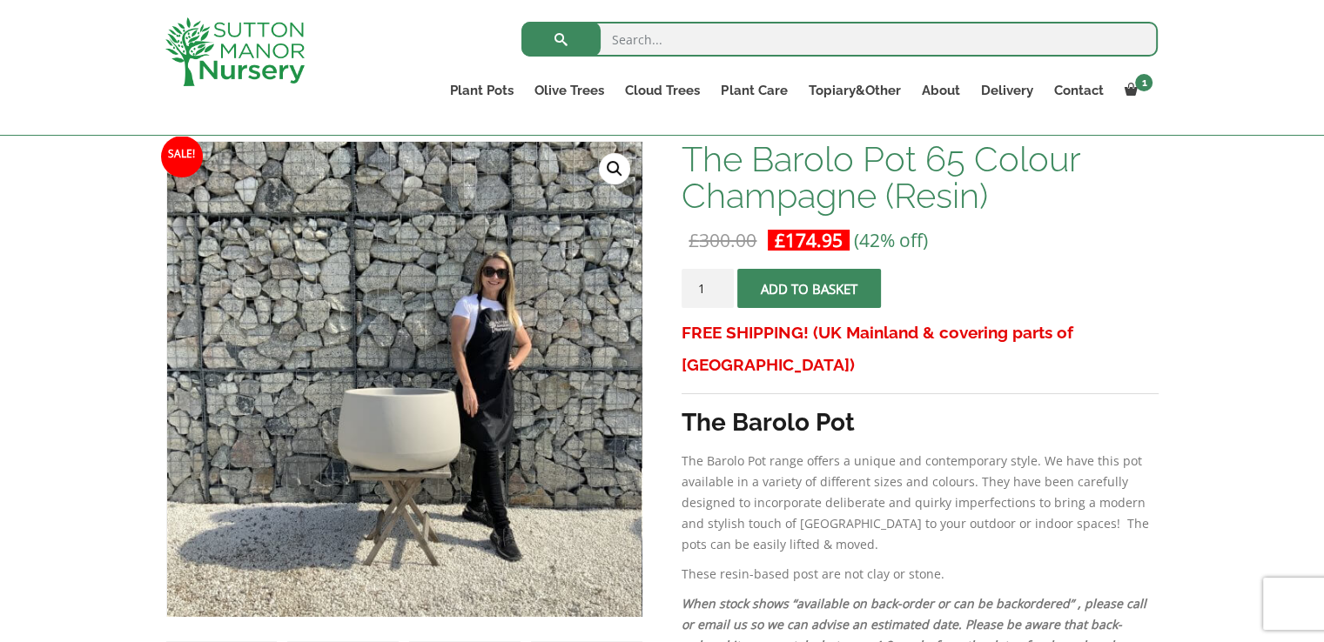
click at [832, 243] on bdi "£ 174.95" at bounding box center [809, 240] width 68 height 24
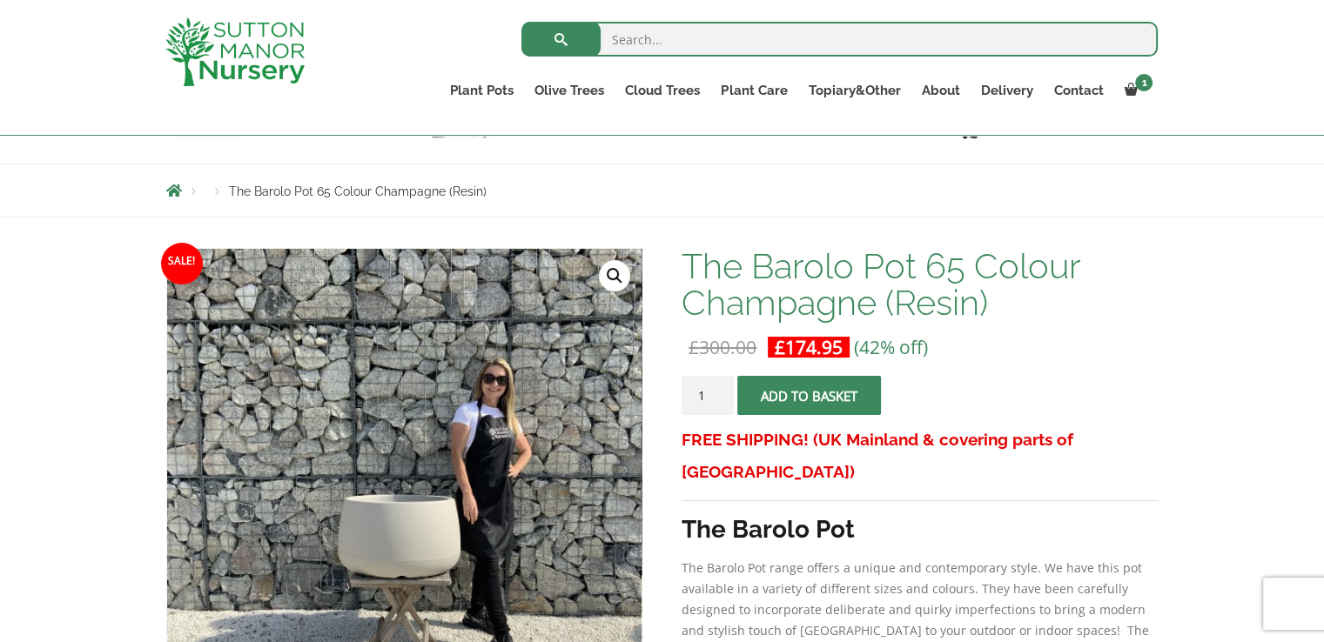
scroll to position [348, 0]
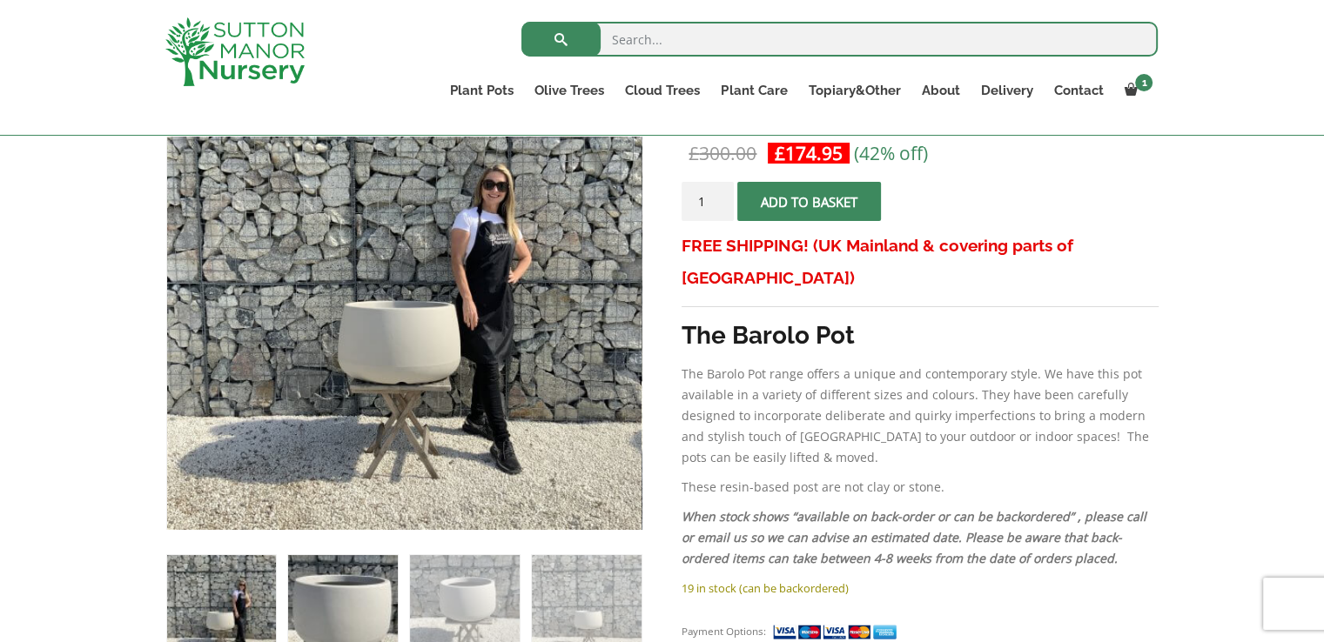
click at [344, 587] on img at bounding box center [342, 609] width 109 height 109
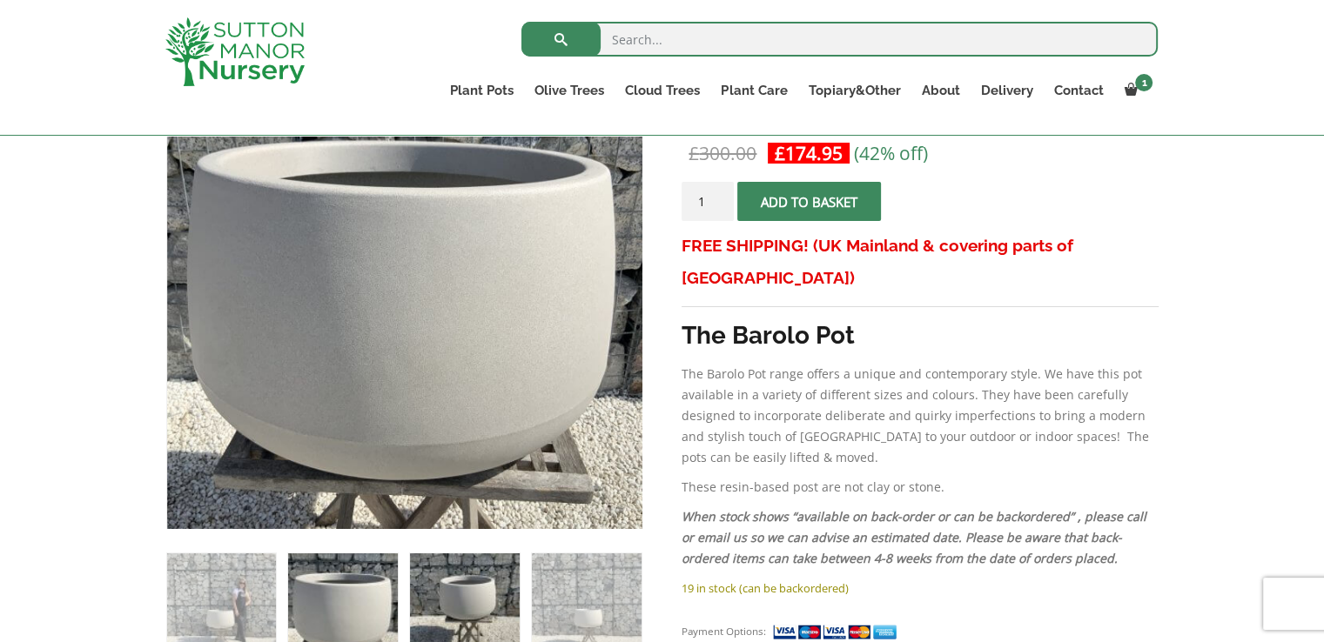
click at [479, 601] on img at bounding box center [464, 607] width 109 height 109
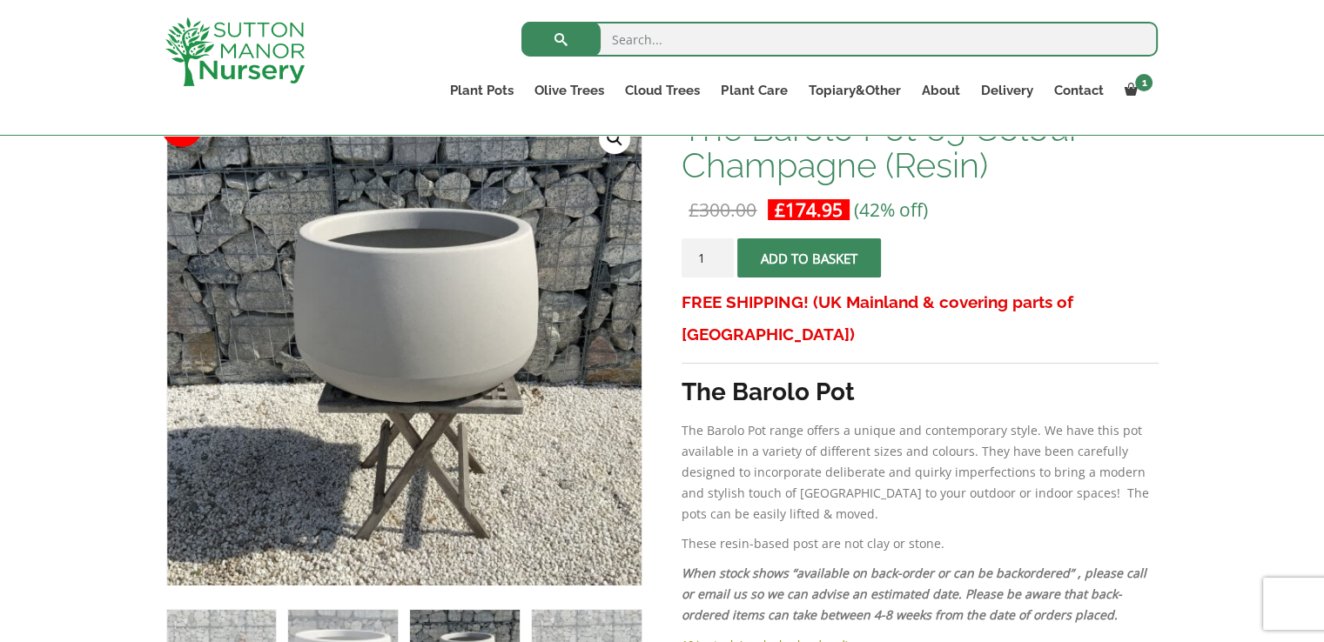
scroll to position [261, 0]
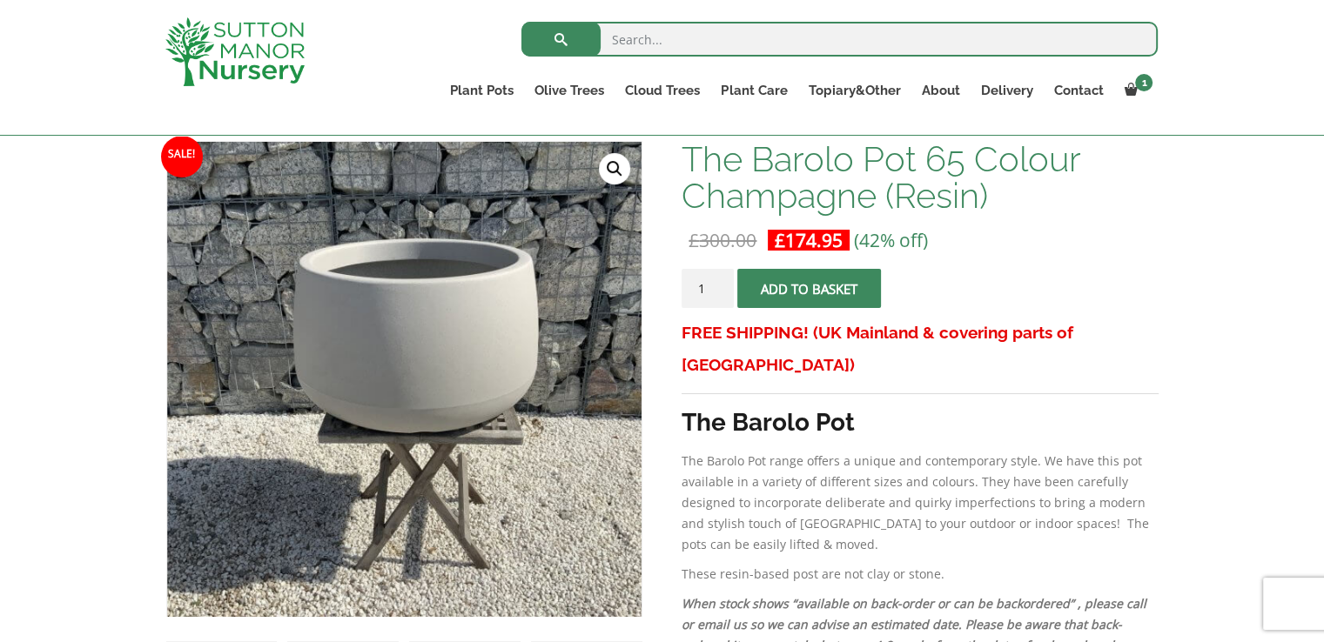
click at [103, 44] on div "Search for: Plant Pots Resin Bonded Pots The Amalfi Pots The Milan Pots The Cap…" at bounding box center [662, 68] width 1324 height 136
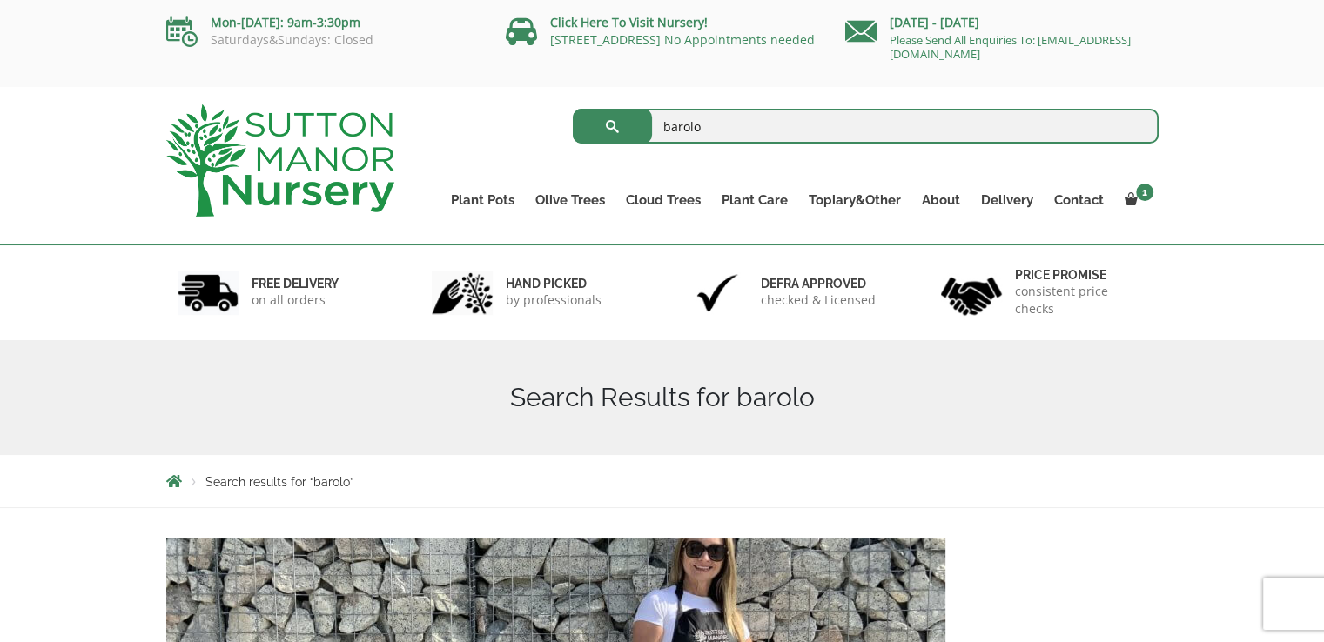
click at [1138, 123] on input "barolo" at bounding box center [866, 126] width 586 height 35
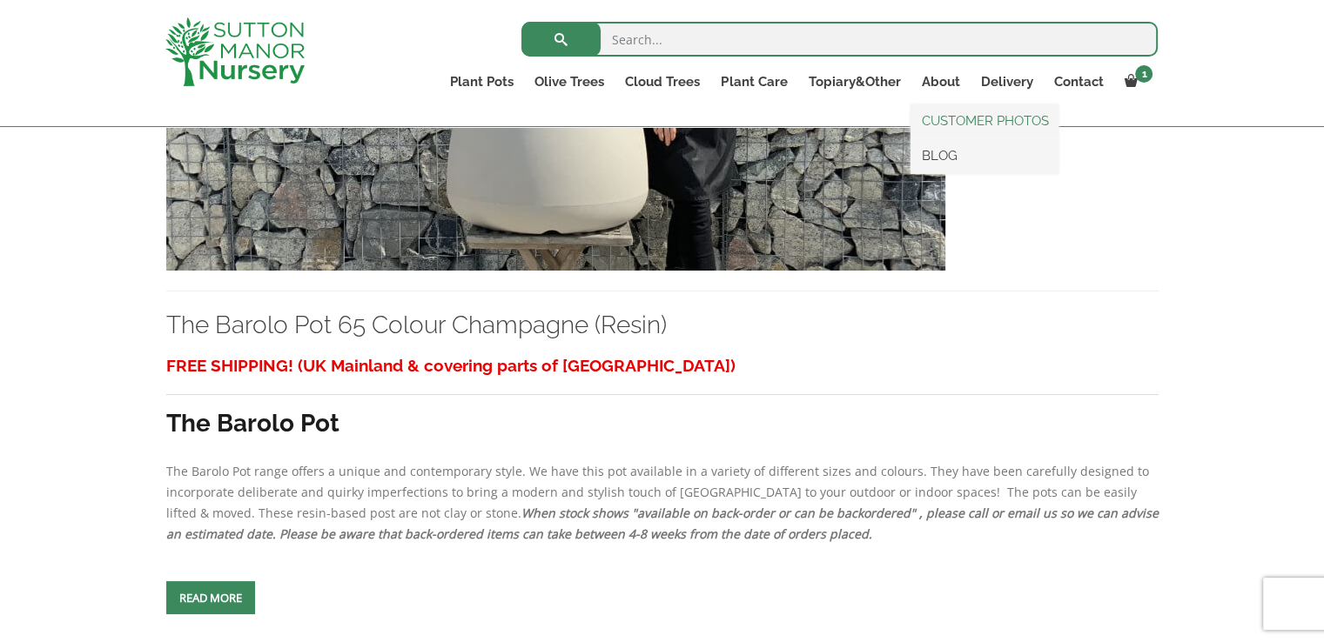
scroll to position [870, 0]
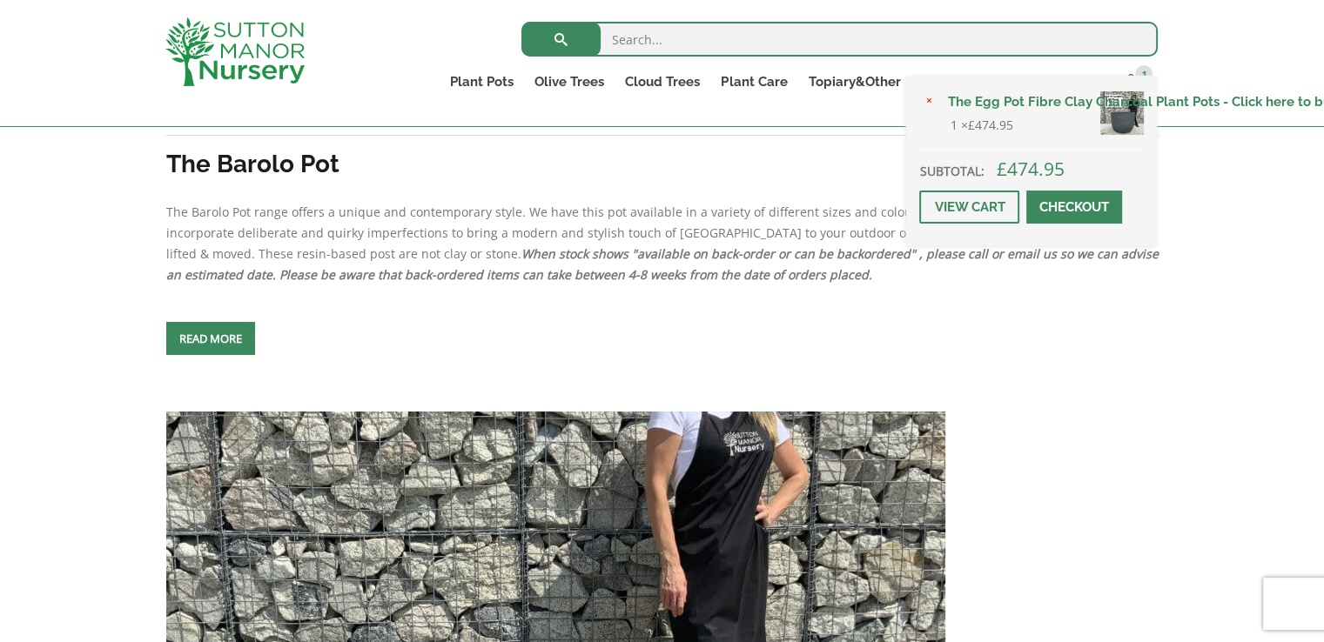
click at [1137, 91] on img at bounding box center [1122, 113] width 44 height 44
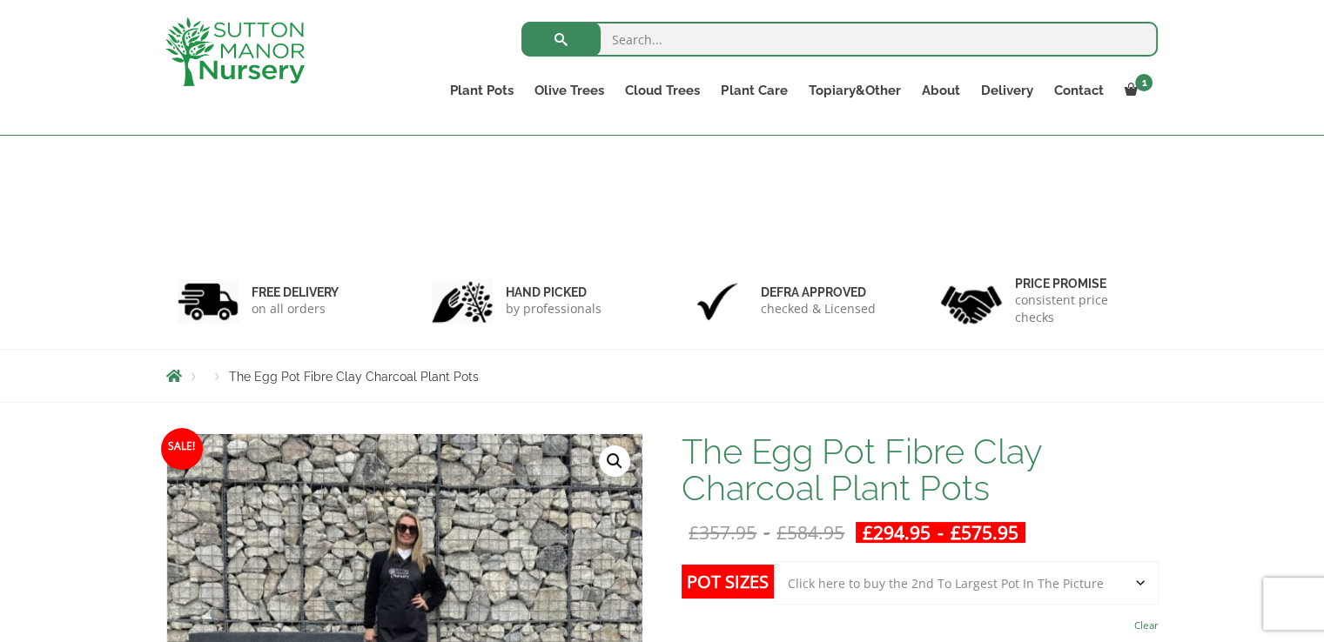
scroll to position [348, 0]
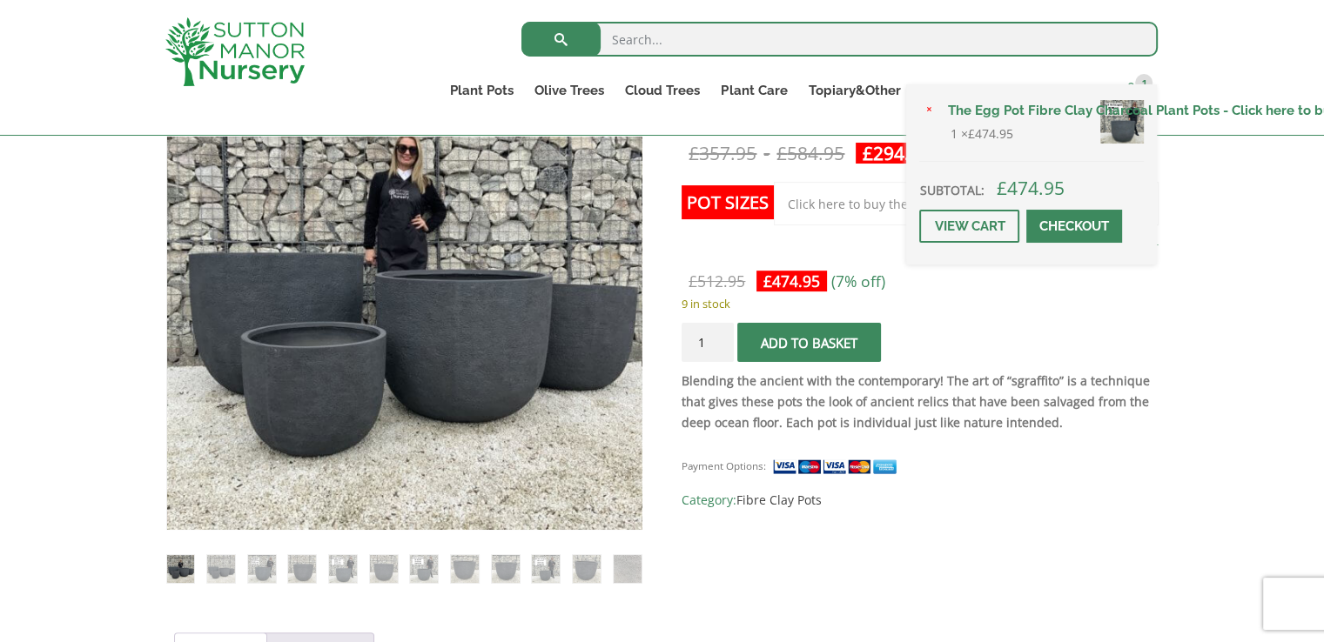
click at [1124, 84] on span at bounding box center [1130, 89] width 13 height 13
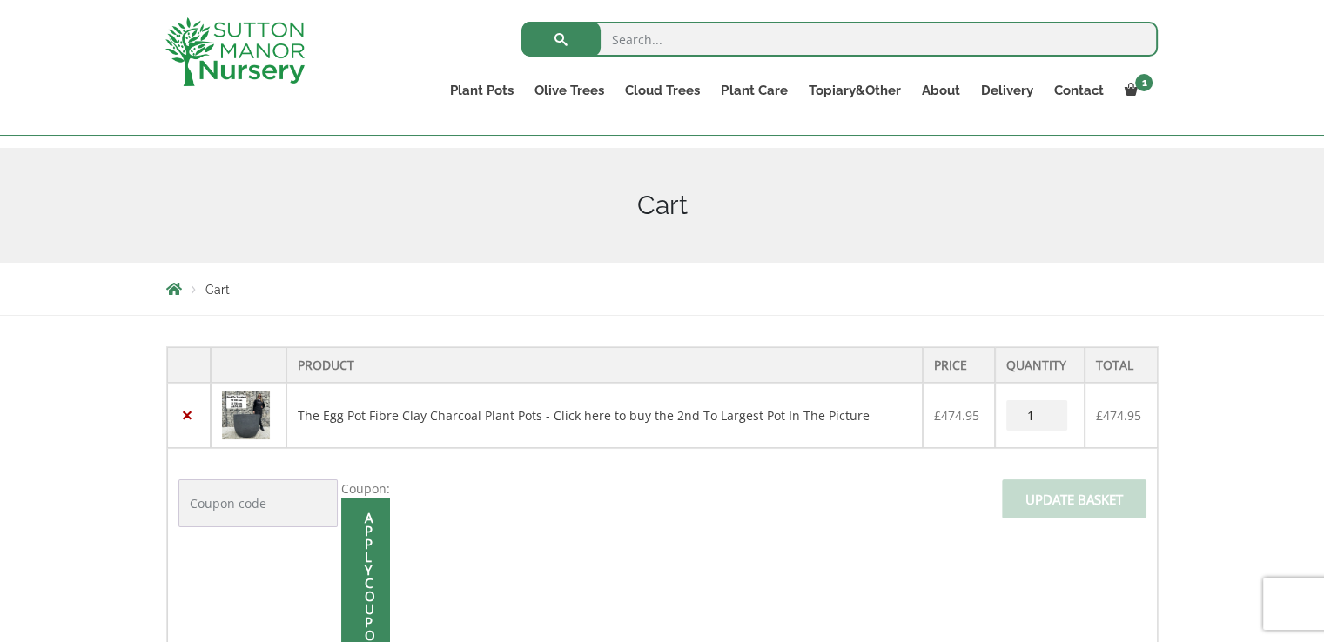
scroll to position [348, 0]
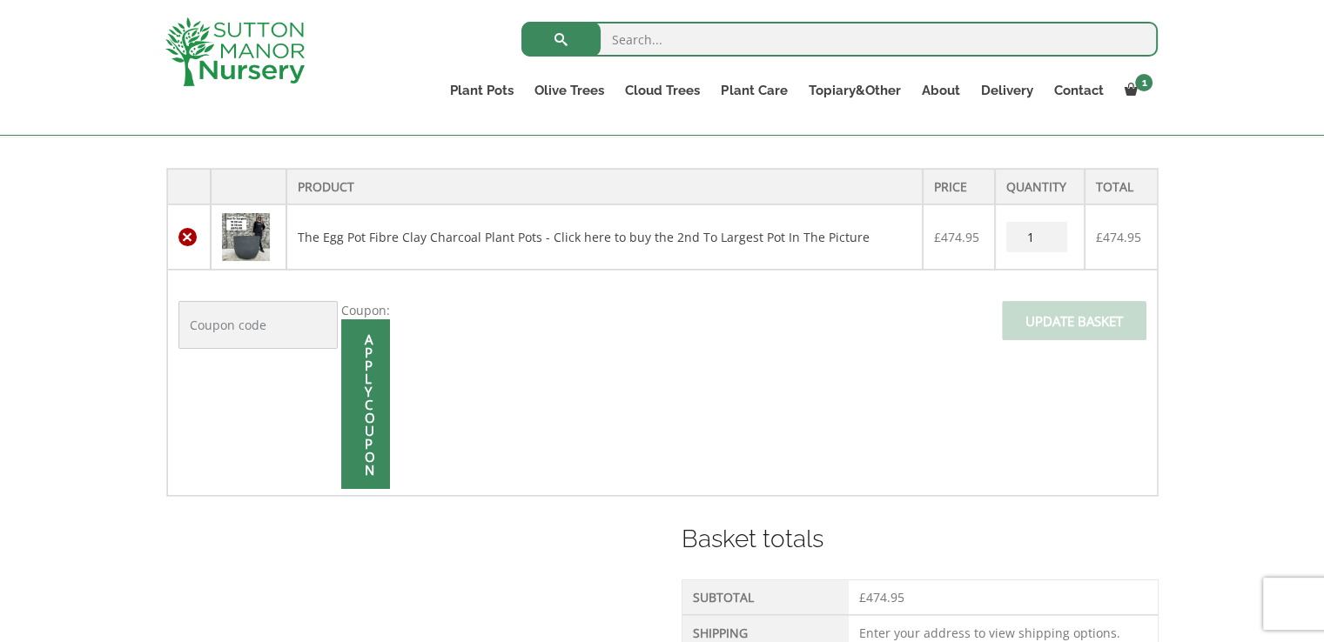
click at [191, 235] on link "×" at bounding box center [187, 237] width 18 height 18
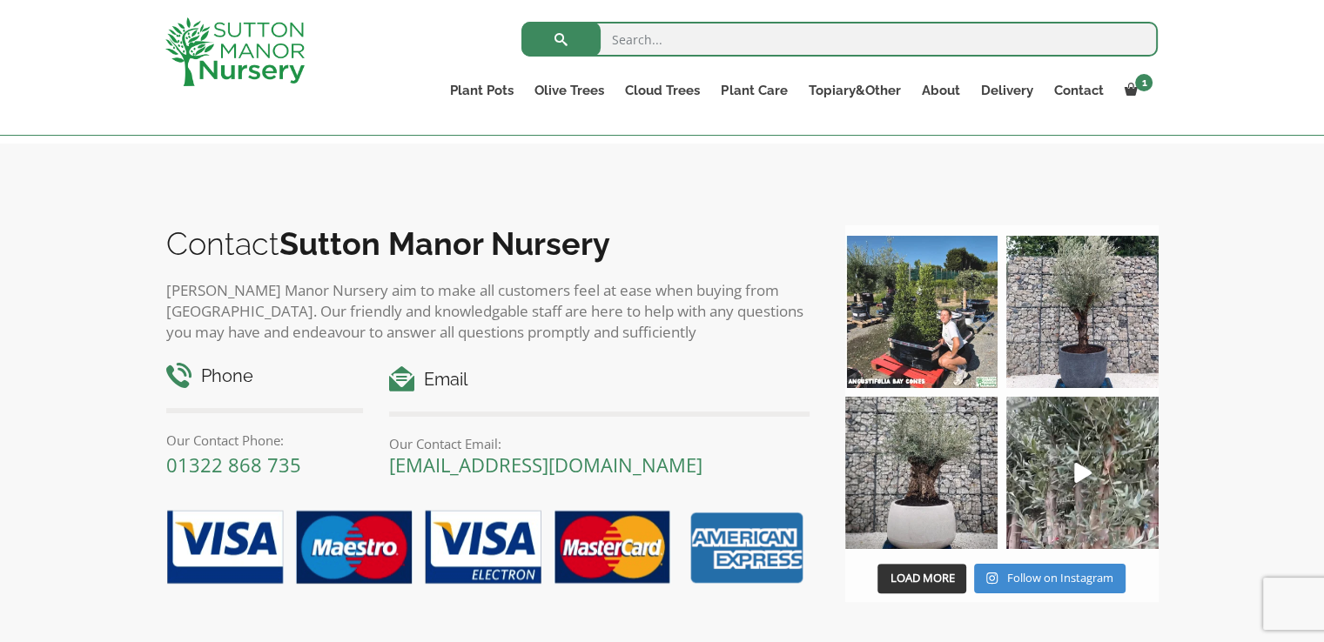
scroll to position [515, 0]
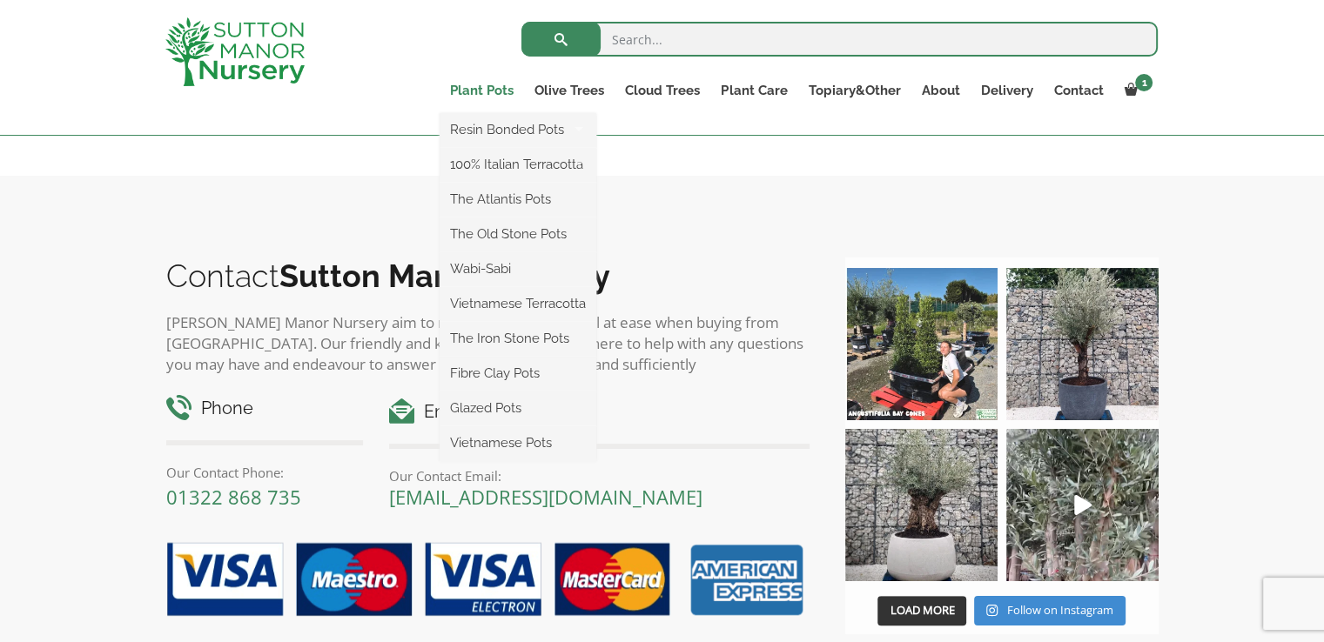
click at [481, 88] on link "Plant Pots" at bounding box center [481, 90] width 84 height 24
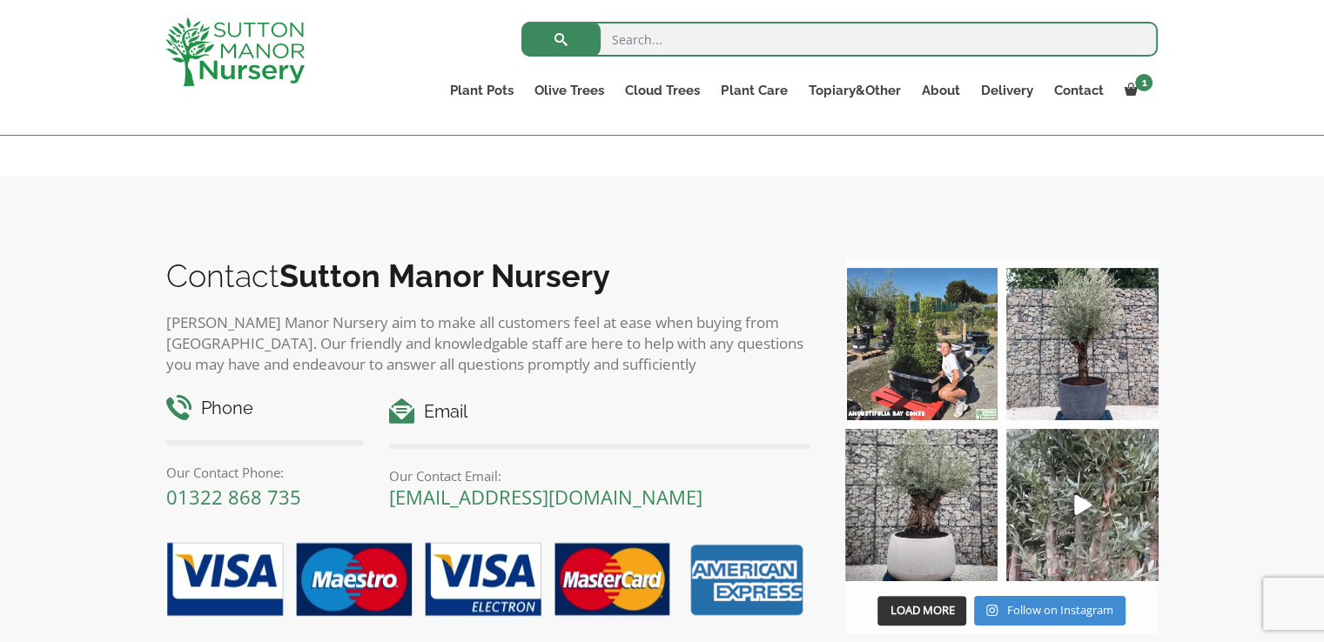
click at [675, 43] on input "search" at bounding box center [839, 39] width 636 height 35
type input "t"
type input "tuscan"
click at [521, 22] on button "submit" at bounding box center [560, 39] width 79 height 35
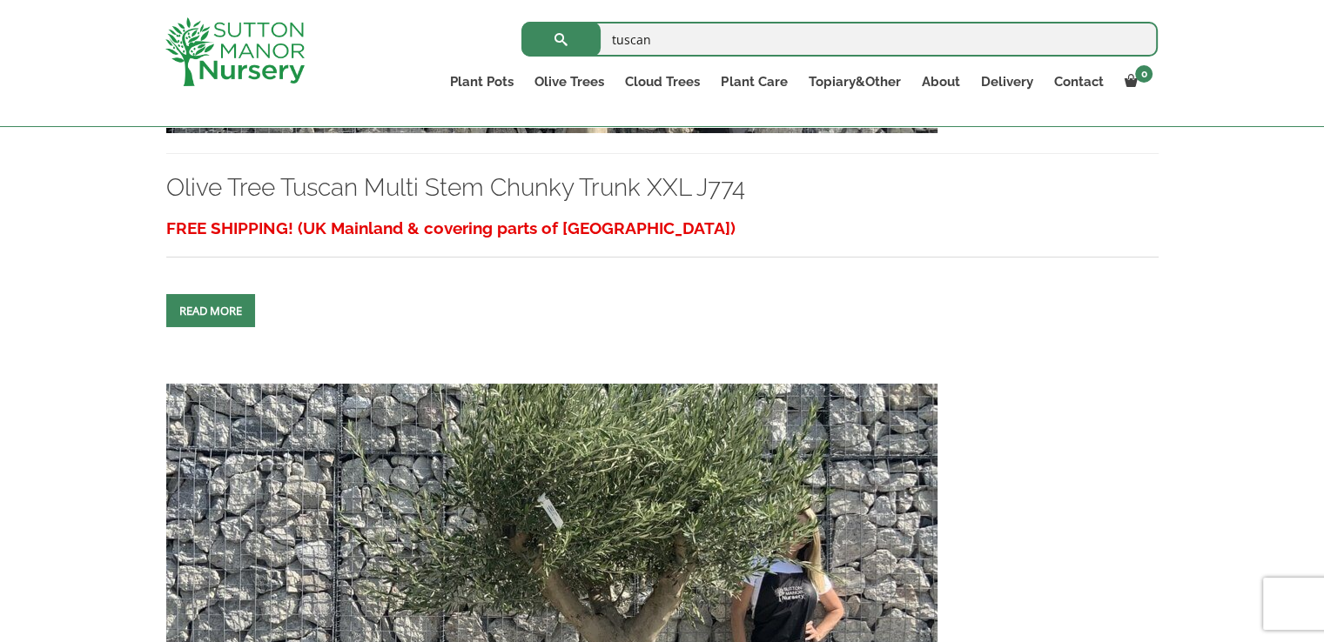
scroll to position [2144, 0]
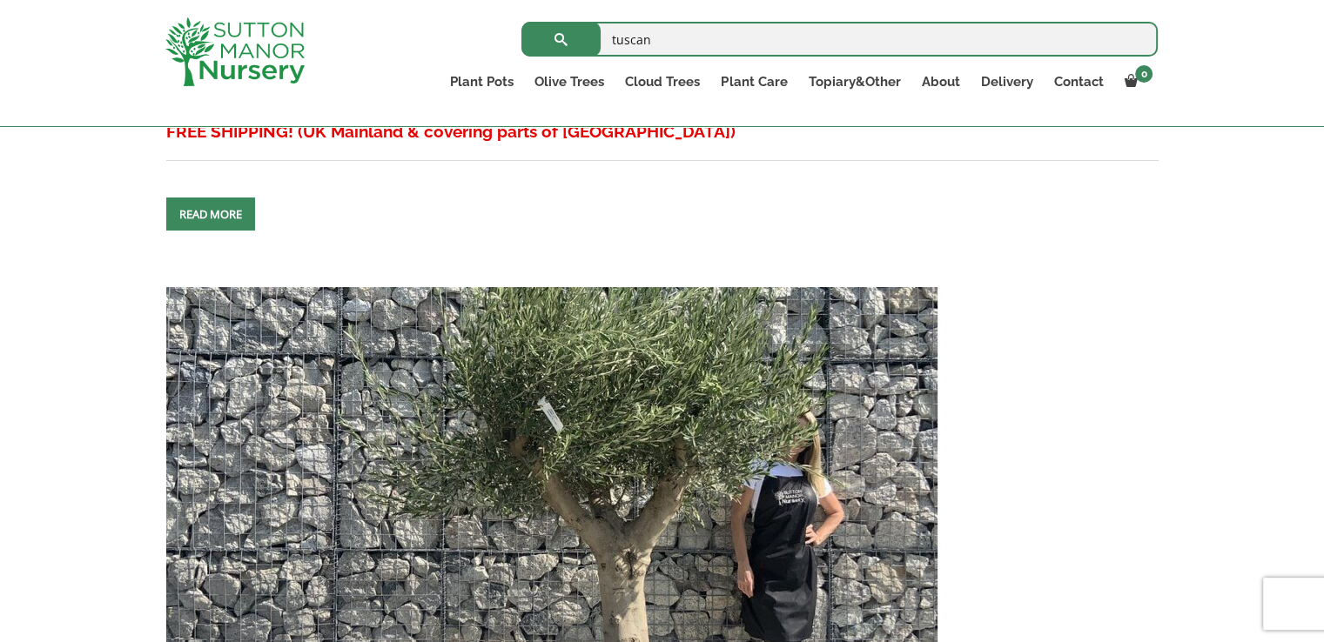
click at [689, 32] on input "tuscan" at bounding box center [839, 39] width 636 height 35
type input "tuscan jar"
click at [521, 22] on button "submit" at bounding box center [560, 39] width 79 height 35
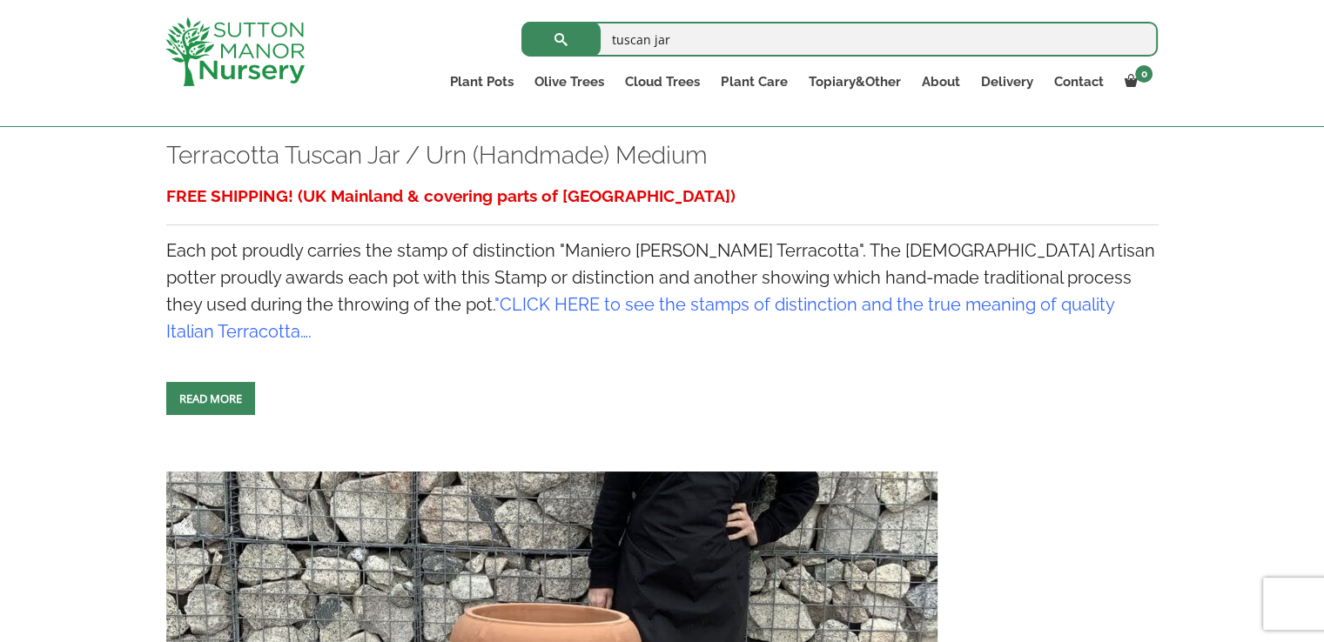
scroll to position [783, 0]
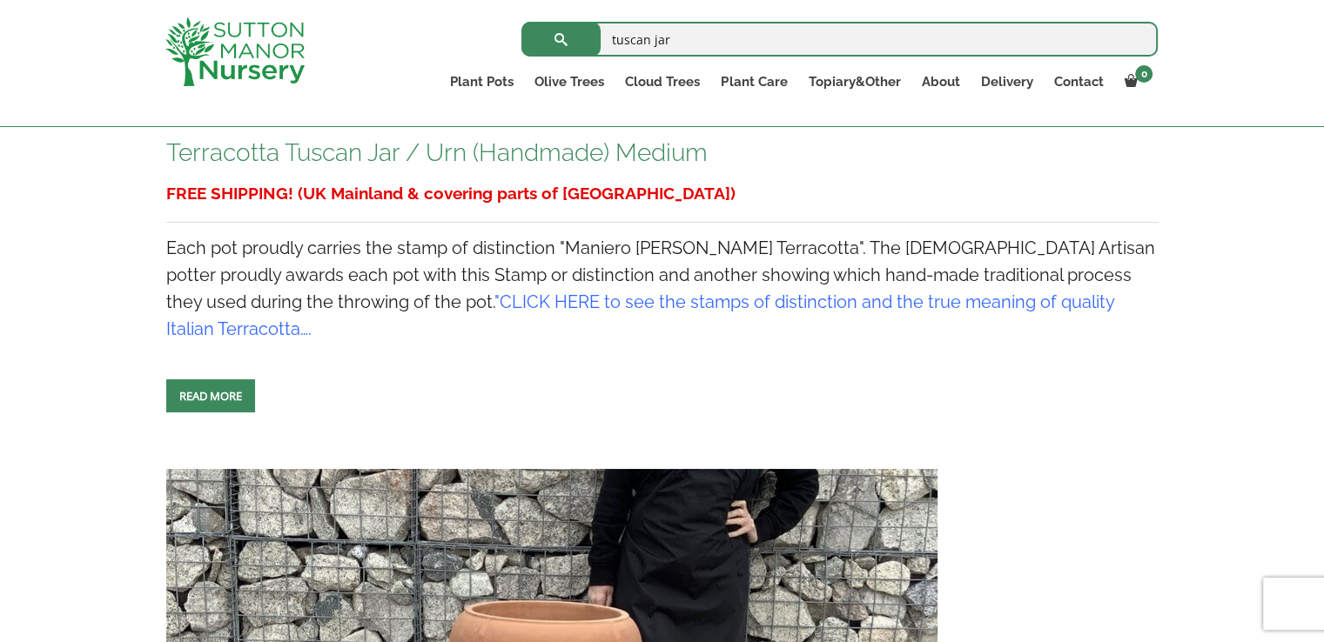
click at [371, 150] on link "Terracotta Tuscan Jar / Urn (Handmade) Medium" at bounding box center [436, 152] width 541 height 29
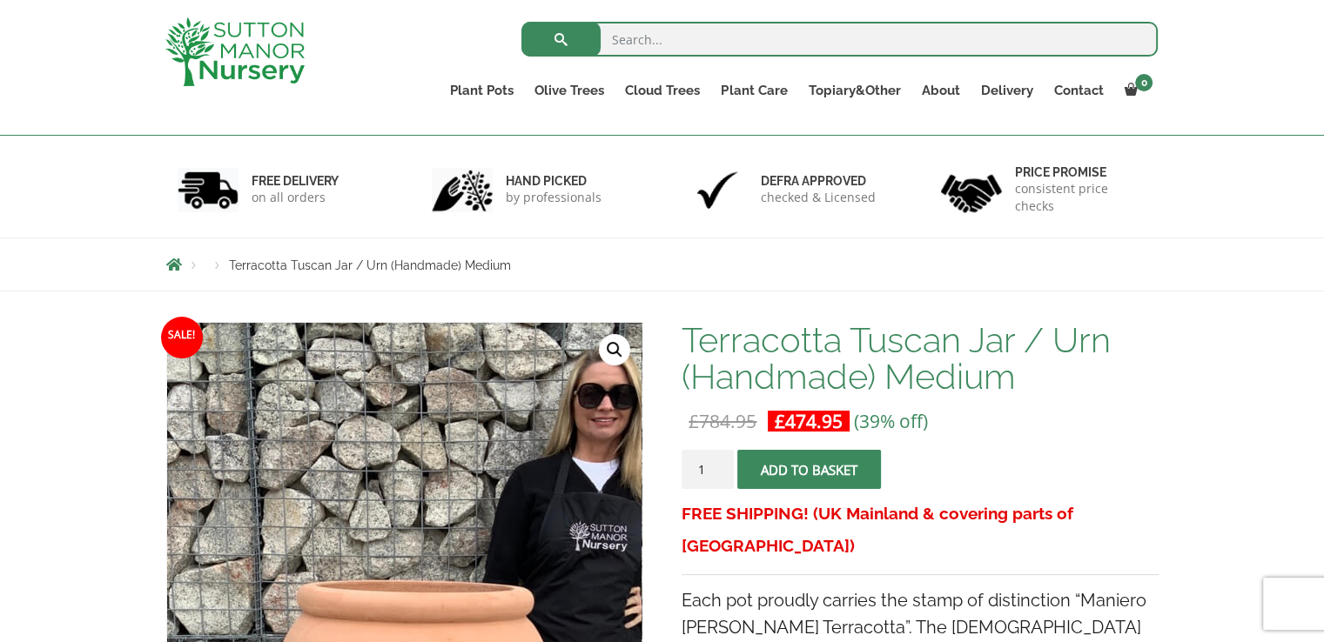
scroll to position [174, 0]
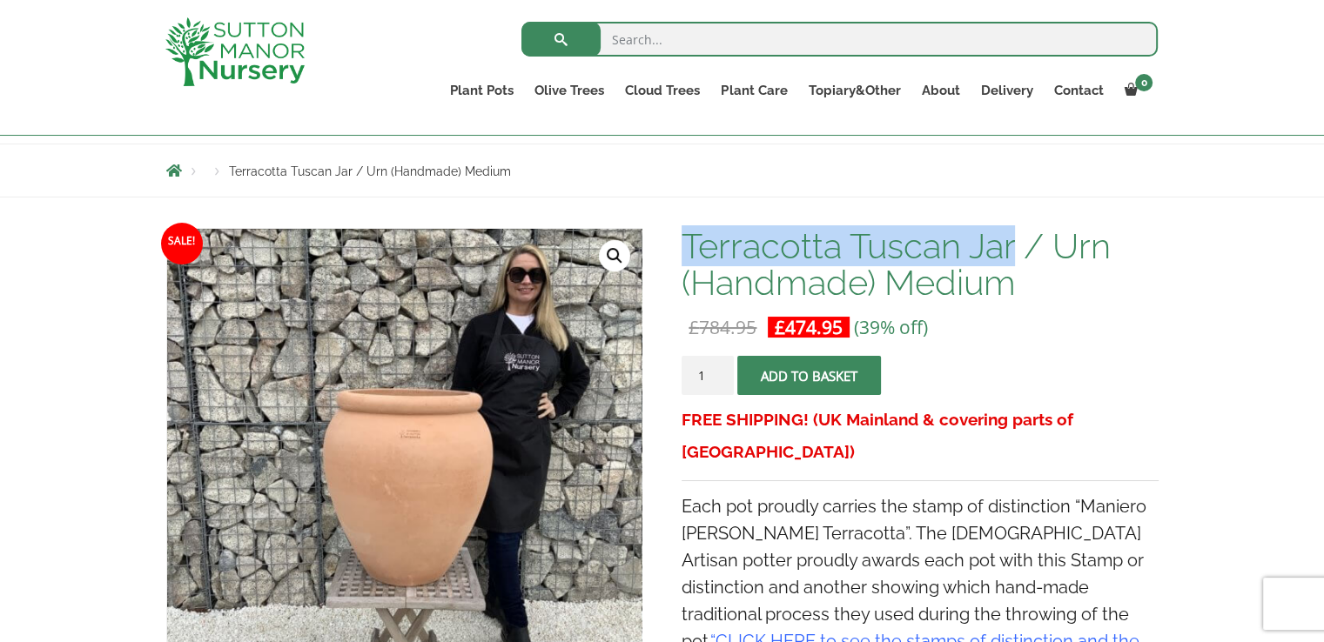
drag, startPoint x: 1015, startPoint y: 245, endPoint x: 687, endPoint y: 258, distance: 328.3
click at [687, 258] on h1 "Terracotta Tuscan Jar / Urn (Handmade) Medium" at bounding box center [919, 264] width 476 height 73
copy h1 "Terracotta Tuscan Jar"
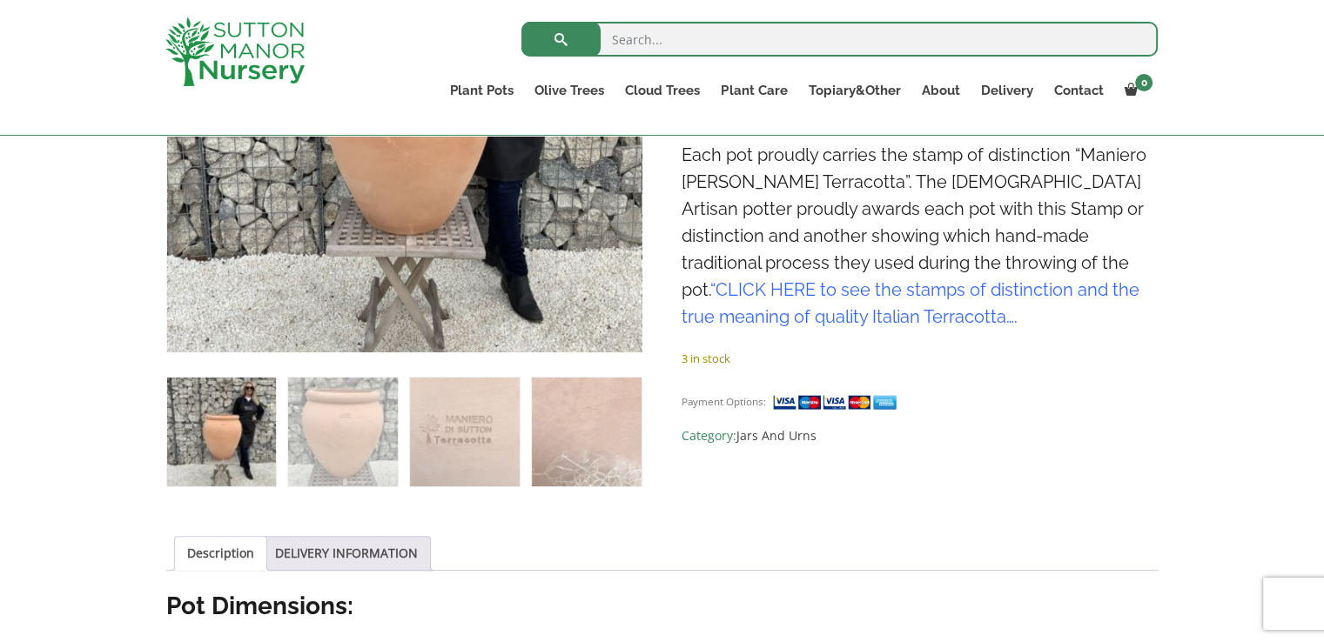
scroll to position [435, 0]
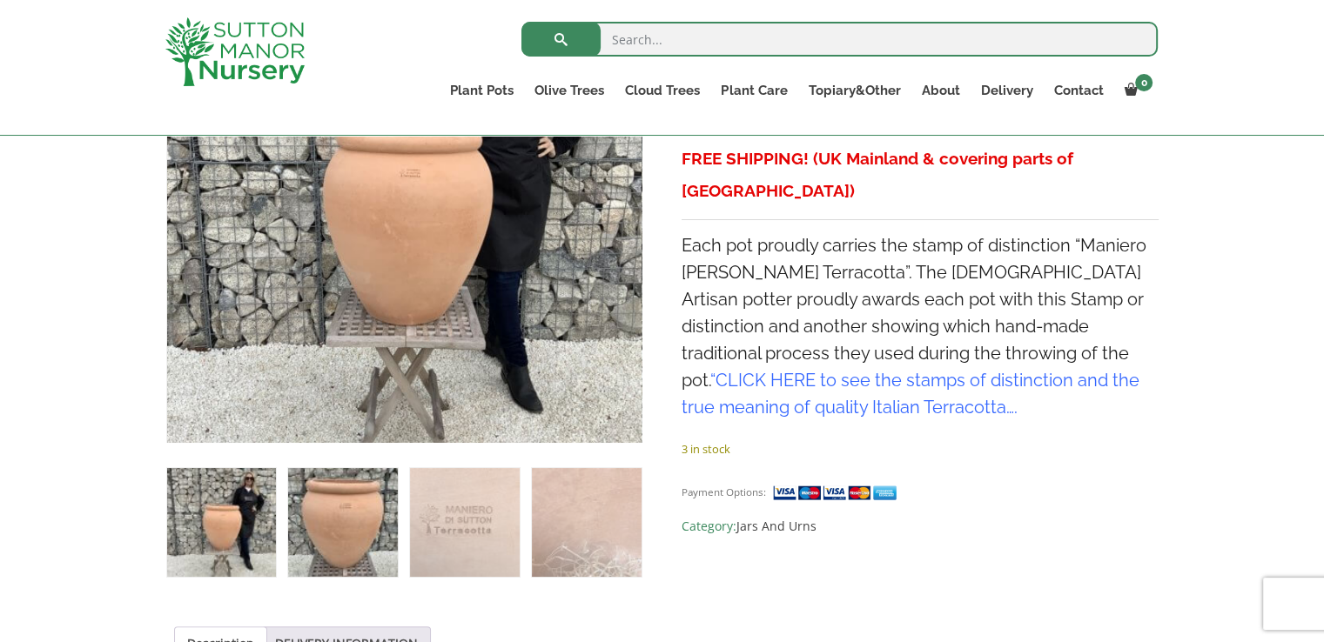
click at [354, 513] on img at bounding box center [342, 522] width 109 height 109
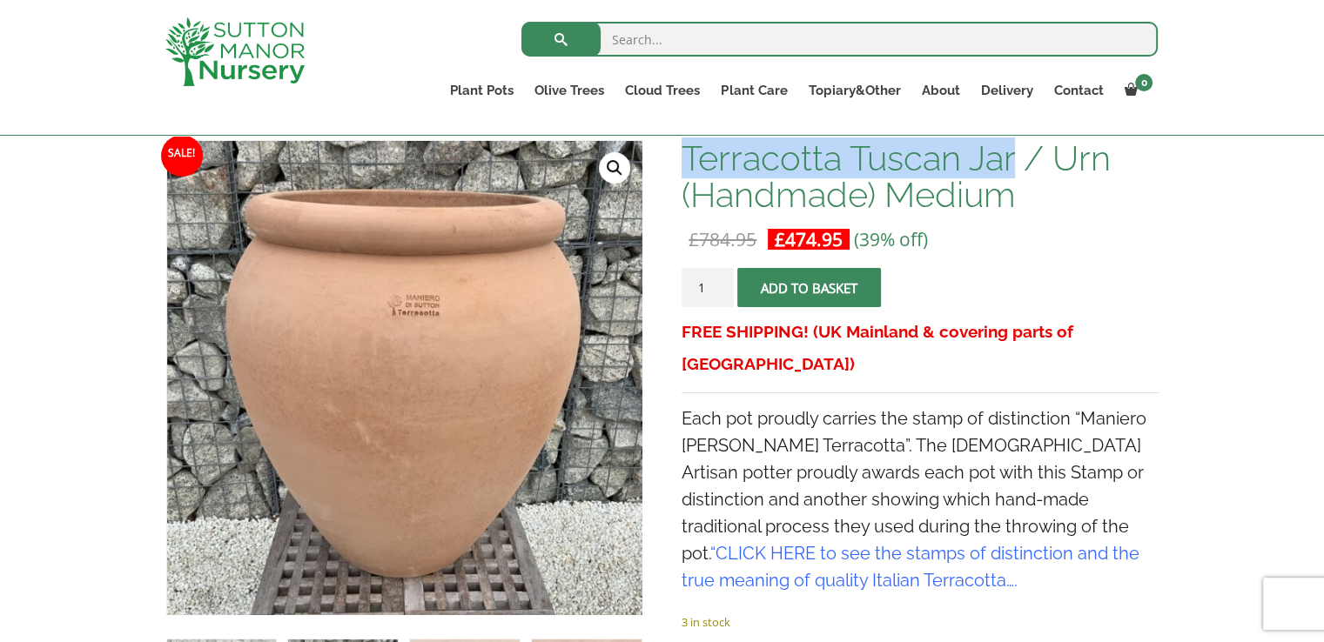
scroll to position [261, 0]
